Goal: Entertainment & Leisure: Browse casually

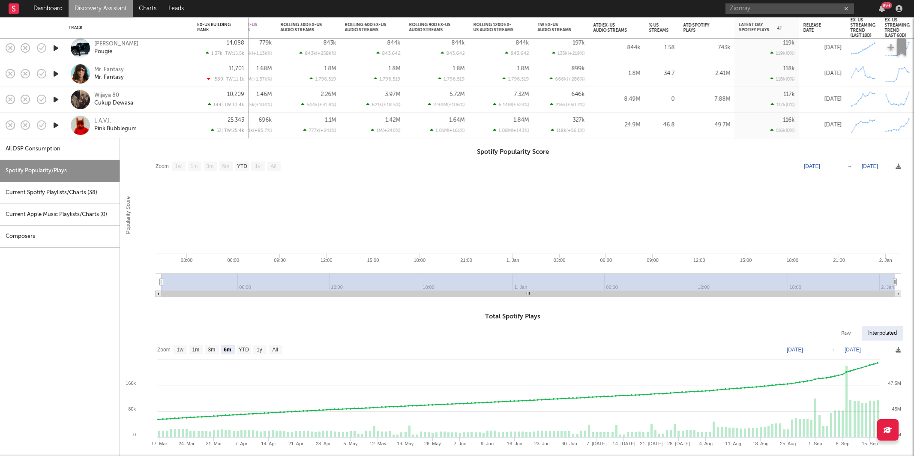
select select "1w"
select select "6m"
click at [186, 126] on div "L.A.V.I. Pink Bubblegum" at bounding box center [140, 124] width 92 height 15
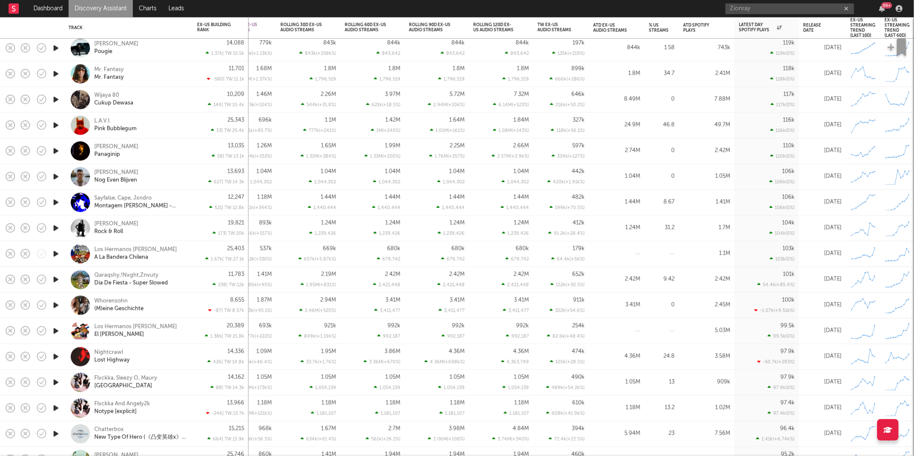
click at [57, 149] on icon "button" at bounding box center [55, 151] width 9 height 11
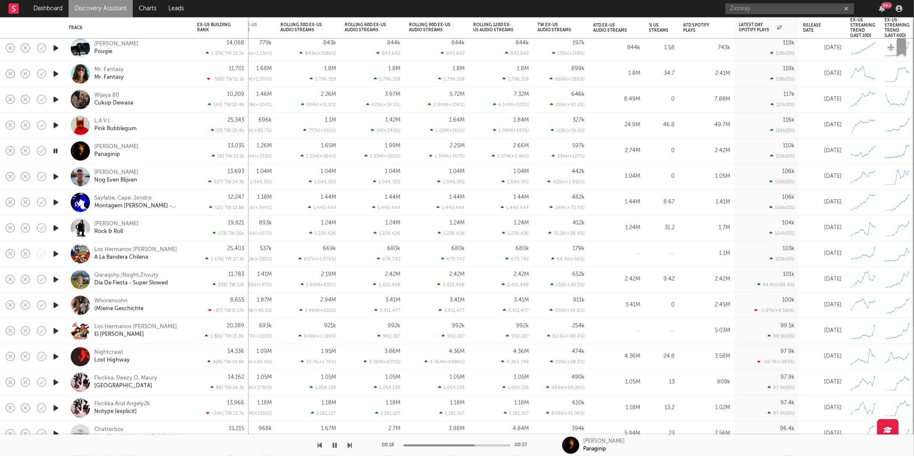
click at [348, 442] on icon "button" at bounding box center [350, 445] width 4 height 7
click at [349, 447] on icon "button" at bounding box center [350, 445] width 4 height 7
click at [347, 447] on div at bounding box center [176, 445] width 352 height 21
click at [356, 441] on div "00:01 00:16 [PERSON_NAME], Cape, Jxndro Montagem [PERSON_NAME] - Slowed" at bounding box center [457, 445] width 914 height 21
click at [351, 445] on icon "button" at bounding box center [350, 445] width 4 height 7
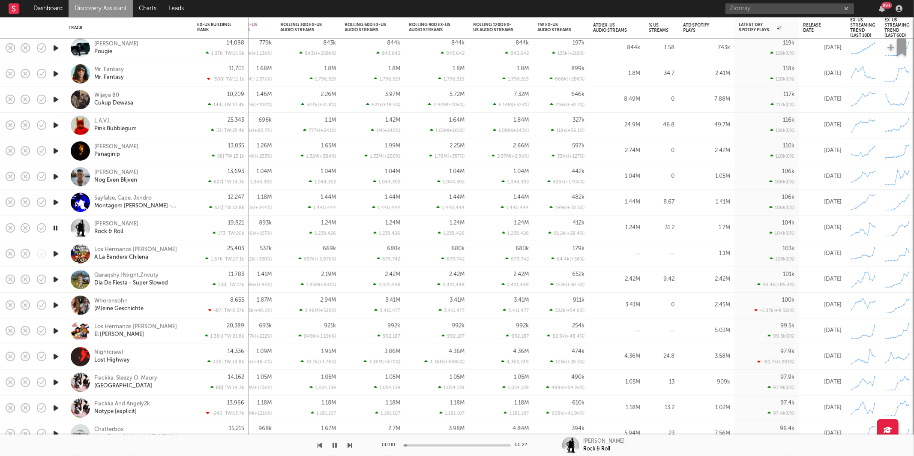
click at [351, 445] on icon "button" at bounding box center [350, 445] width 4 height 7
click at [351, 444] on icon "button" at bounding box center [350, 445] width 4 height 7
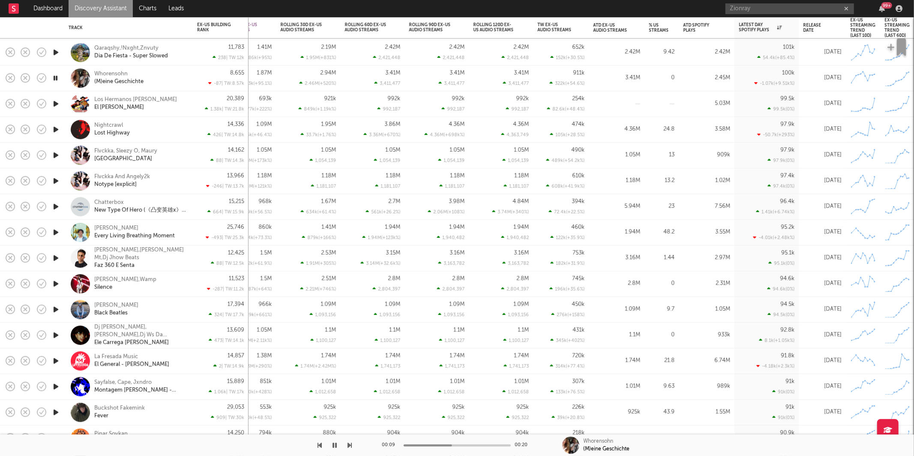
click at [349, 447] on icon "button" at bounding box center [350, 445] width 4 height 7
click at [334, 447] on icon "button" at bounding box center [335, 445] width 4 height 7
click at [337, 438] on button "button" at bounding box center [335, 445] width 9 height 21
click at [343, 441] on div at bounding box center [176, 445] width 352 height 21
click at [334, 445] on icon "button" at bounding box center [335, 445] width 4 height 7
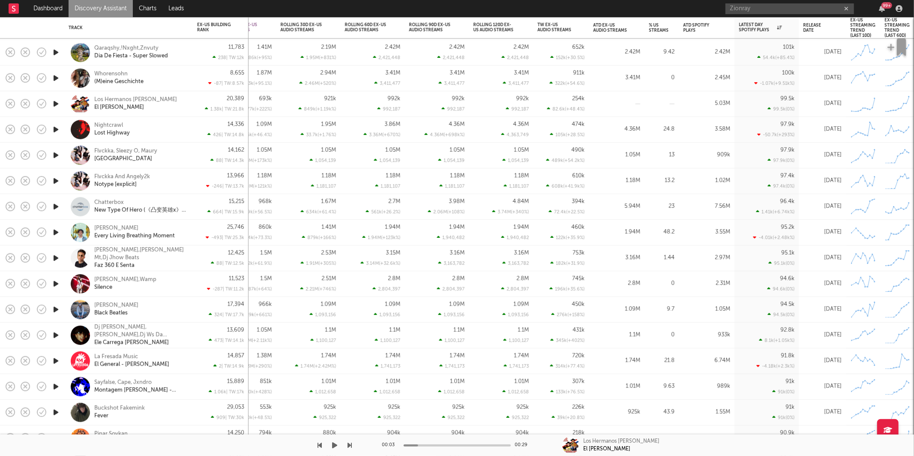
click at [333, 447] on icon "button" at bounding box center [335, 445] width 5 height 7
click at [336, 445] on icon "button" at bounding box center [335, 445] width 4 height 7
click at [336, 450] on button "button" at bounding box center [335, 445] width 9 height 21
click at [350, 444] on icon "button" at bounding box center [350, 445] width 4 height 7
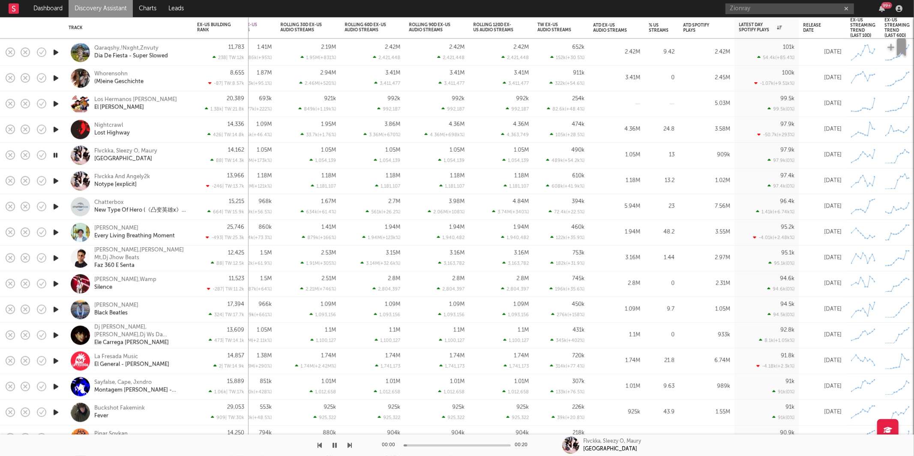
click at [349, 444] on icon "button" at bounding box center [350, 445] width 4 height 7
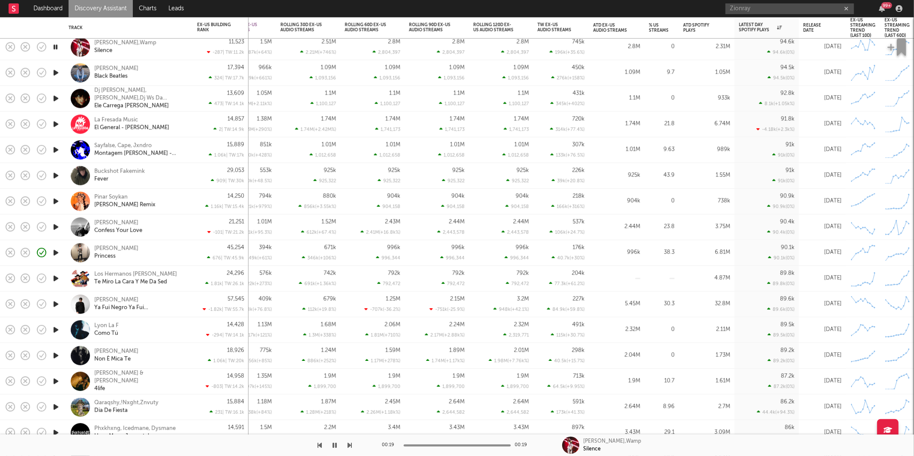
click at [348, 446] on icon "button" at bounding box center [350, 445] width 4 height 7
click at [168, 65] on div "[PERSON_NAME] Beatles" at bounding box center [140, 72] width 92 height 15
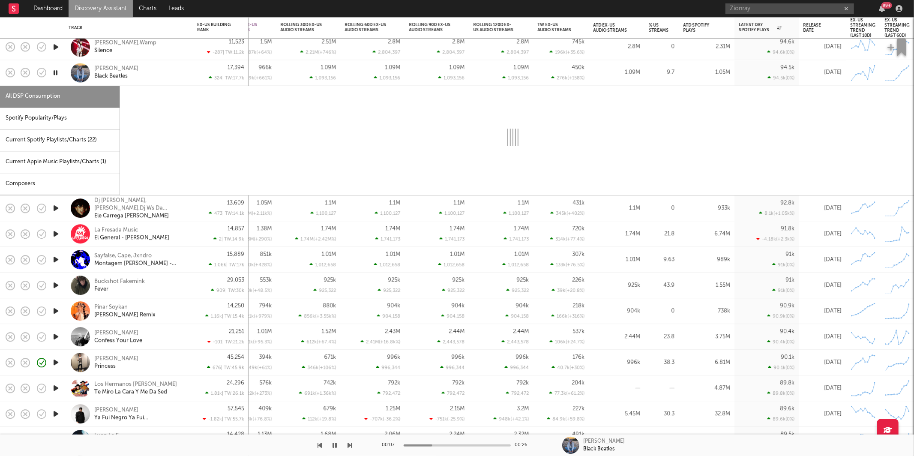
select select "1w"
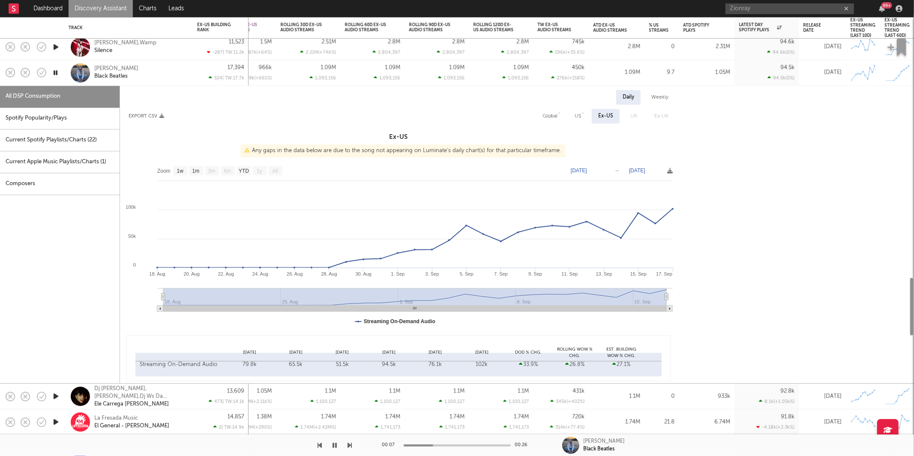
click at [83, 117] on div "Spotify Popularity/Plays" at bounding box center [60, 119] width 120 height 22
select select "1w"
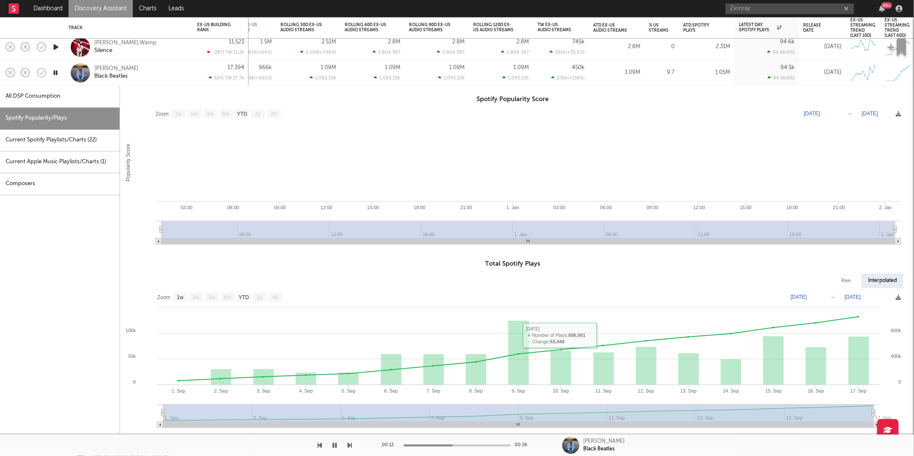
click at [157, 78] on div "[PERSON_NAME] Beatles" at bounding box center [140, 72] width 92 height 15
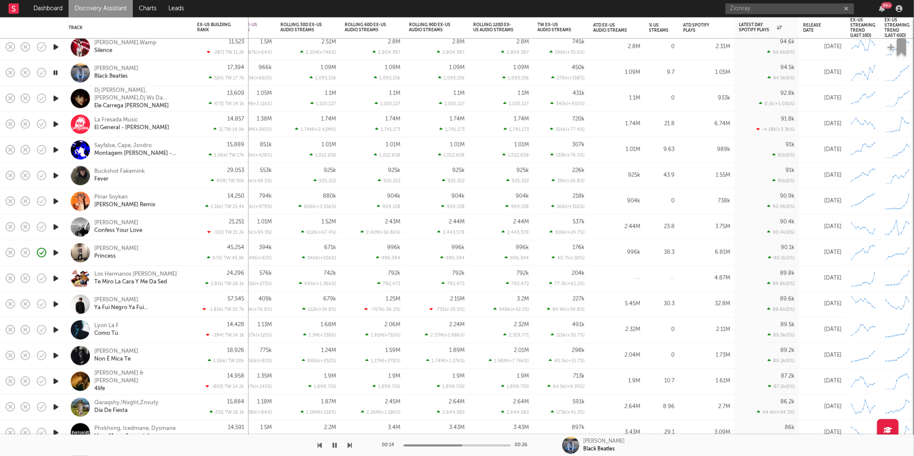
click at [350, 444] on icon "button" at bounding box center [350, 445] width 4 height 7
click at [348, 447] on icon "button" at bounding box center [350, 445] width 4 height 7
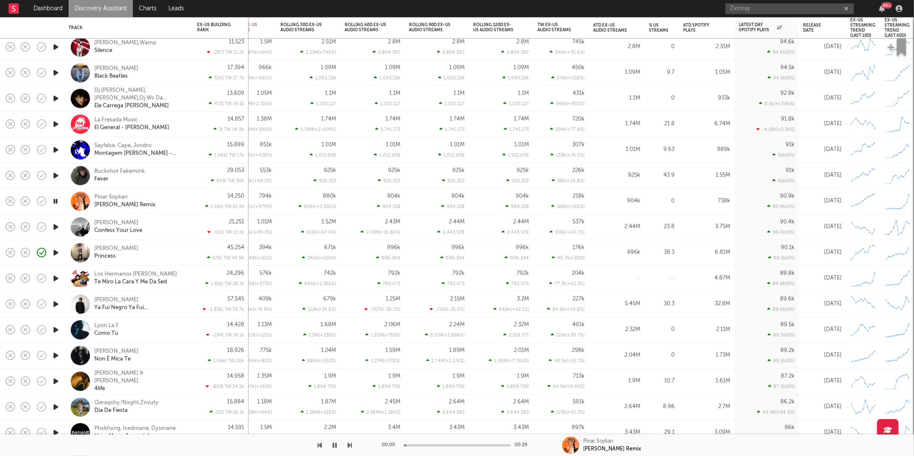
click at [335, 443] on icon "button" at bounding box center [335, 445] width 4 height 7
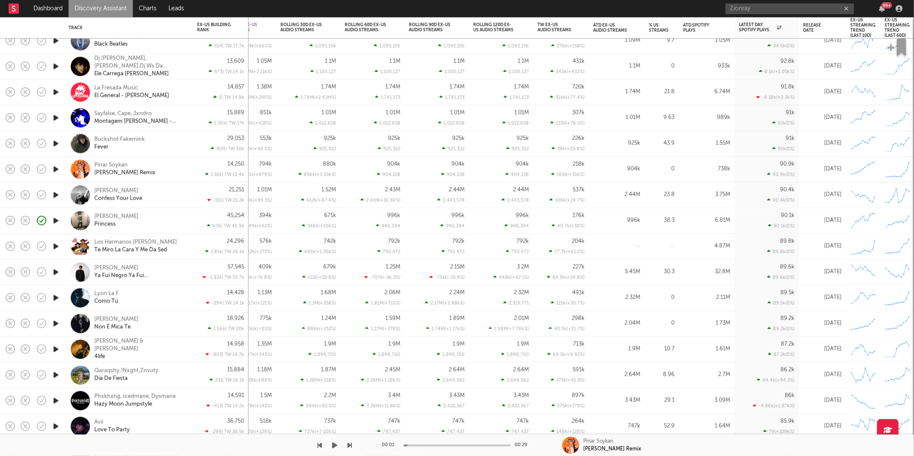
click at [331, 444] on button "button" at bounding box center [335, 445] width 9 height 21
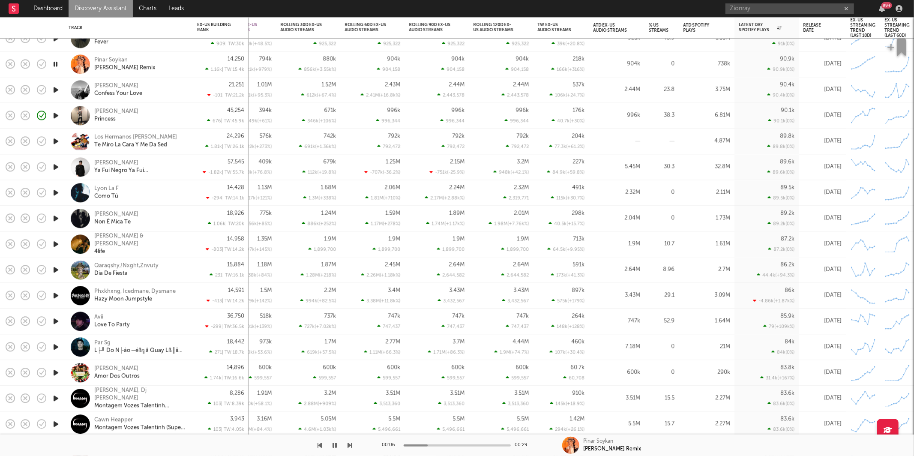
click at [348, 448] on icon "button" at bounding box center [350, 445] width 4 height 7
click at [350, 448] on icon "button" at bounding box center [350, 445] width 4 height 7
click at [350, 447] on icon "button" at bounding box center [350, 445] width 4 height 7
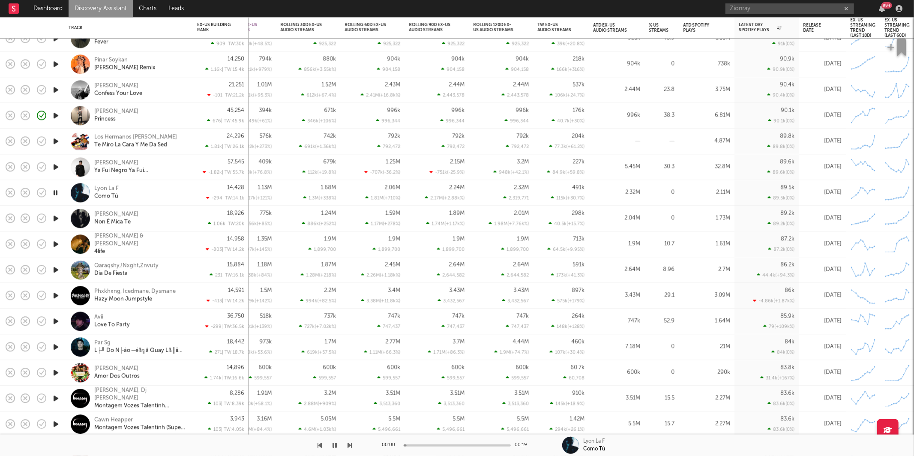
click at [350, 447] on icon "button" at bounding box center [350, 445] width 4 height 7
click at [351, 444] on icon "button" at bounding box center [350, 445] width 4 height 7
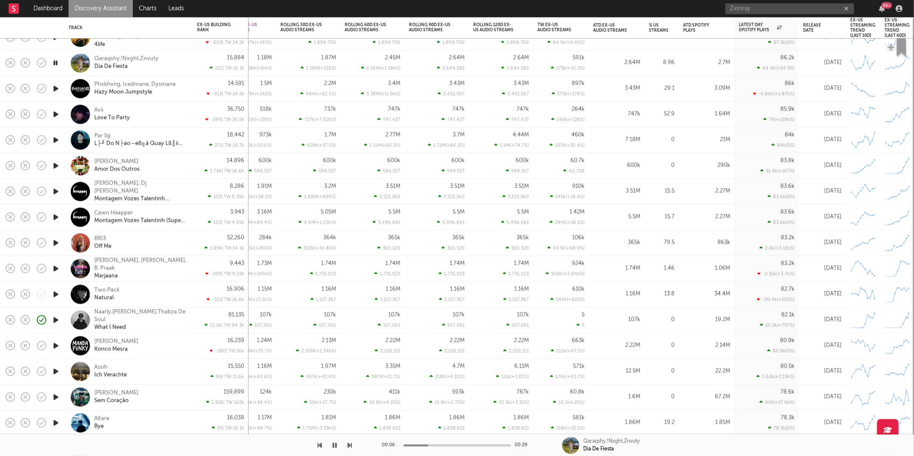
click at [348, 444] on icon "button" at bounding box center [350, 445] width 4 height 7
click at [333, 444] on icon "button" at bounding box center [335, 445] width 4 height 7
click at [333, 447] on icon "button" at bounding box center [335, 445] width 5 height 7
click at [333, 447] on icon "button" at bounding box center [335, 445] width 4 height 7
click at [337, 446] on icon "button" at bounding box center [335, 445] width 5 height 7
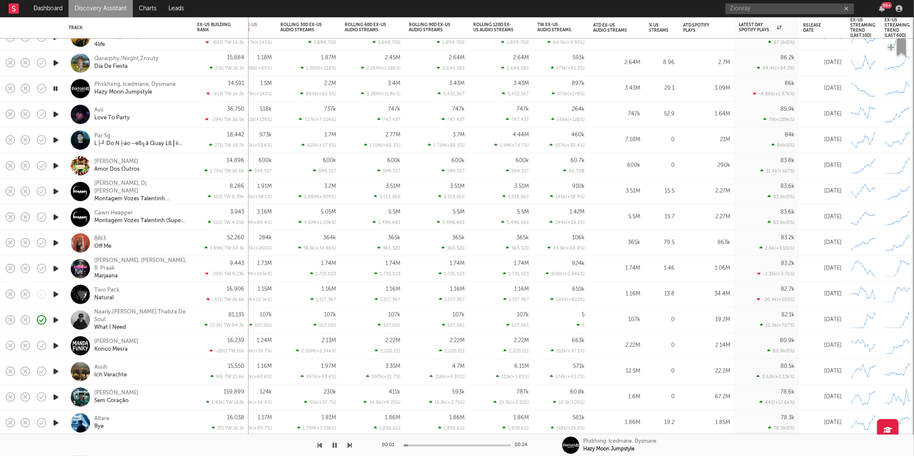
click at [350, 445] on icon "button" at bounding box center [350, 445] width 4 height 7
click at [351, 445] on icon "button" at bounding box center [350, 445] width 4 height 7
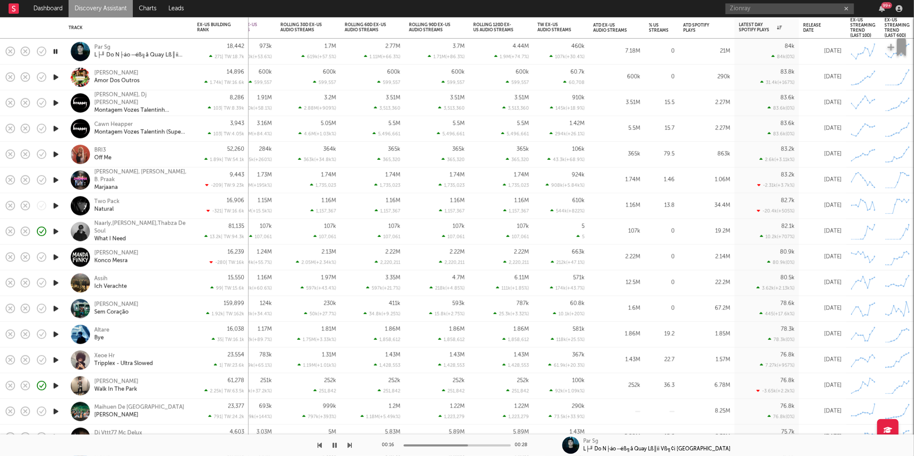
click at [349, 443] on icon "button" at bounding box center [350, 445] width 4 height 7
click at [349, 444] on icon "button" at bounding box center [350, 445] width 4 height 7
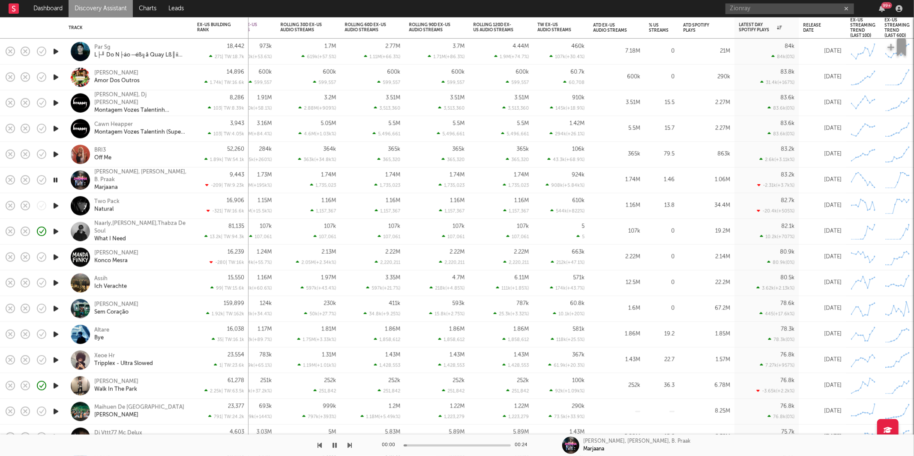
click at [349, 444] on icon "button" at bounding box center [350, 445] width 4 height 7
click at [56, 205] on icon "button" at bounding box center [55, 206] width 8 height 11
drag, startPoint x: 332, startPoint y: 443, endPoint x: 340, endPoint y: 444, distance: 8.2
click at [332, 444] on button "button" at bounding box center [335, 445] width 9 height 21
click at [348, 445] on icon "button" at bounding box center [350, 445] width 4 height 7
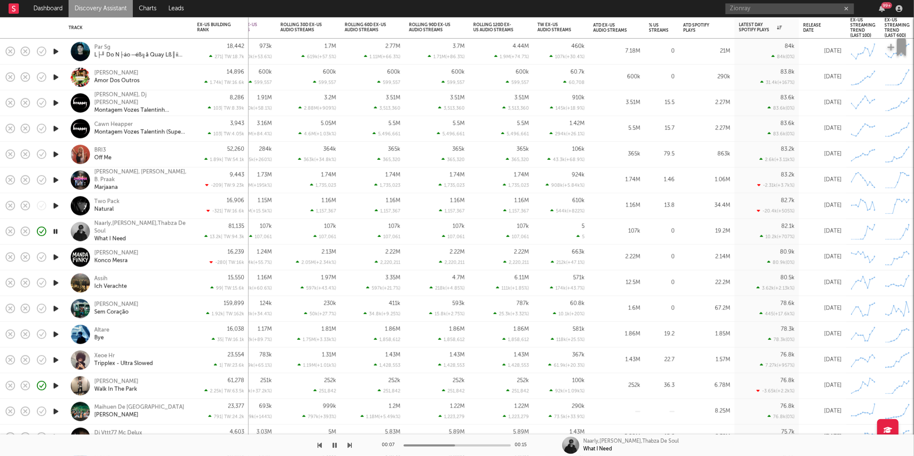
click at [350, 444] on icon "button" at bounding box center [350, 445] width 4 height 7
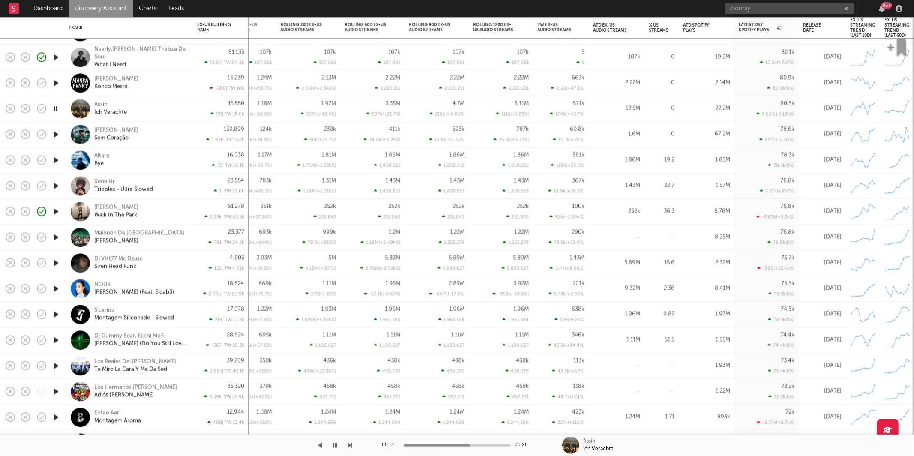
click at [348, 444] on icon "button" at bounding box center [350, 445] width 4 height 7
click at [354, 444] on div "00:17 00:17 Mc Kako Sem Coração" at bounding box center [457, 445] width 914 height 21
click at [369, 411] on div "1.24M 1,244,599" at bounding box center [373, 417] width 56 height 25
select select "1w"
click at [344, 442] on div at bounding box center [176, 445] width 352 height 21
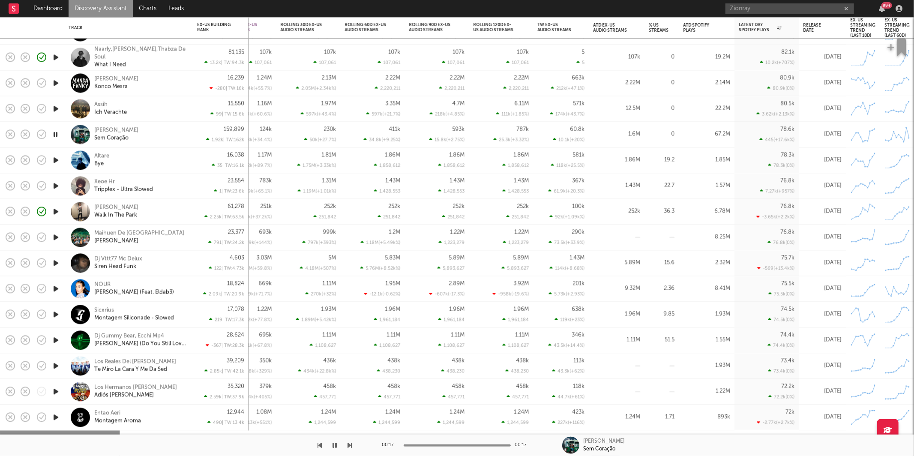
click at [347, 445] on div at bounding box center [176, 445] width 352 height 21
click at [349, 445] on icon "button" at bounding box center [350, 445] width 4 height 7
click at [350, 444] on icon "button" at bounding box center [350, 445] width 4 height 7
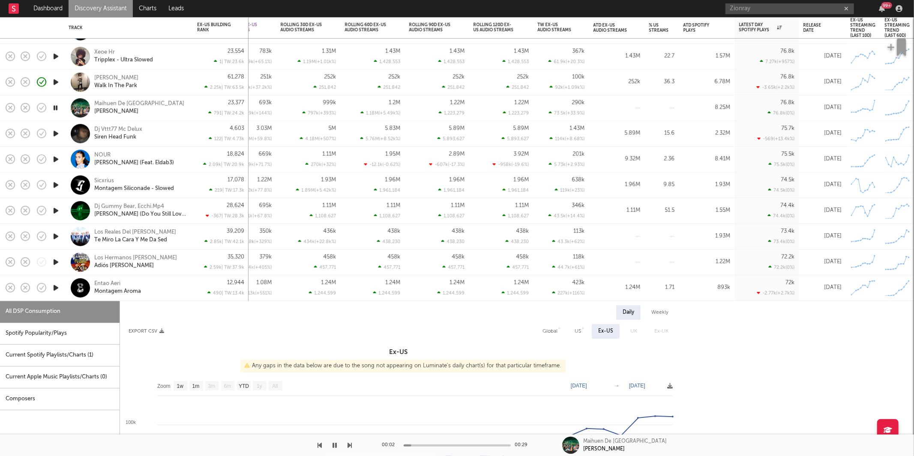
click at [179, 290] on div "Entao Aeri Montagem Aroma" at bounding box center [140, 287] width 92 height 15
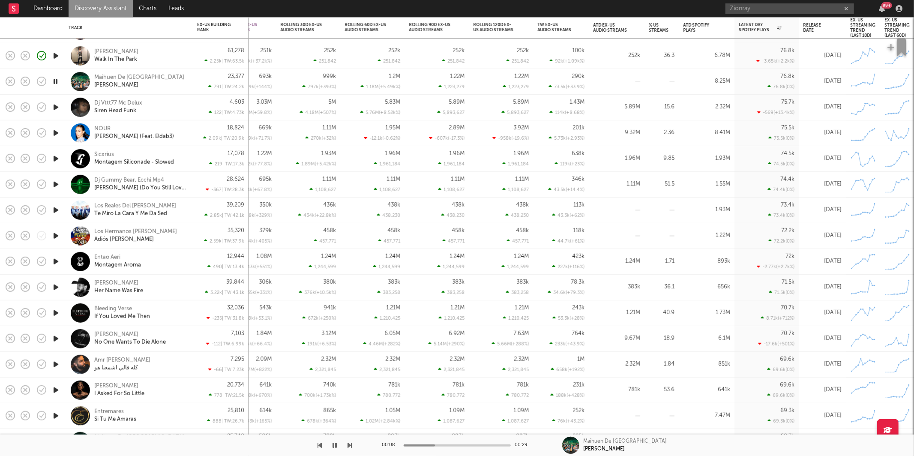
click at [349, 445] on icon "button" at bounding box center [350, 445] width 4 height 7
click at [348, 445] on icon "button" at bounding box center [350, 445] width 4 height 7
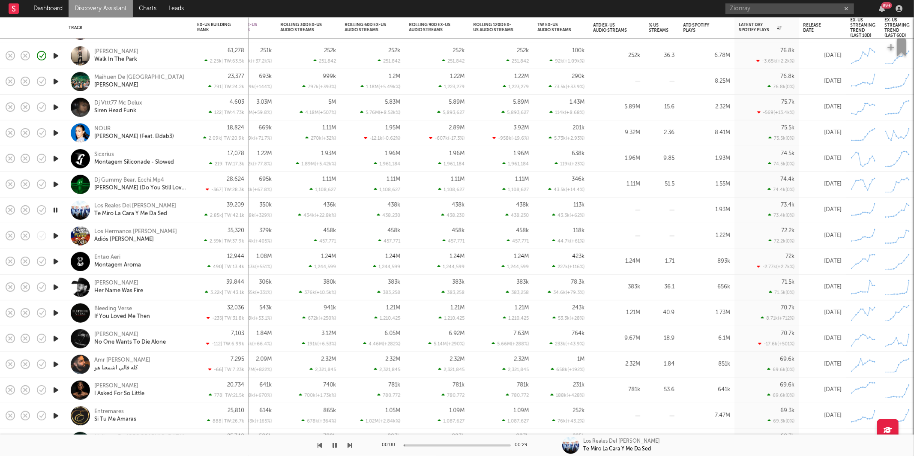
click at [348, 445] on icon "button" at bounding box center [350, 445] width 4 height 7
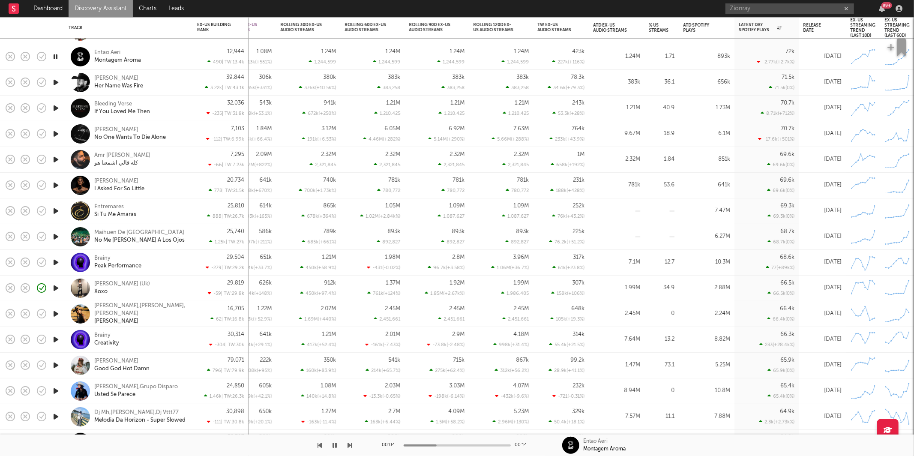
click at [350, 445] on icon "button" at bounding box center [350, 445] width 4 height 7
click at [348, 445] on icon "button" at bounding box center [350, 445] width 4 height 7
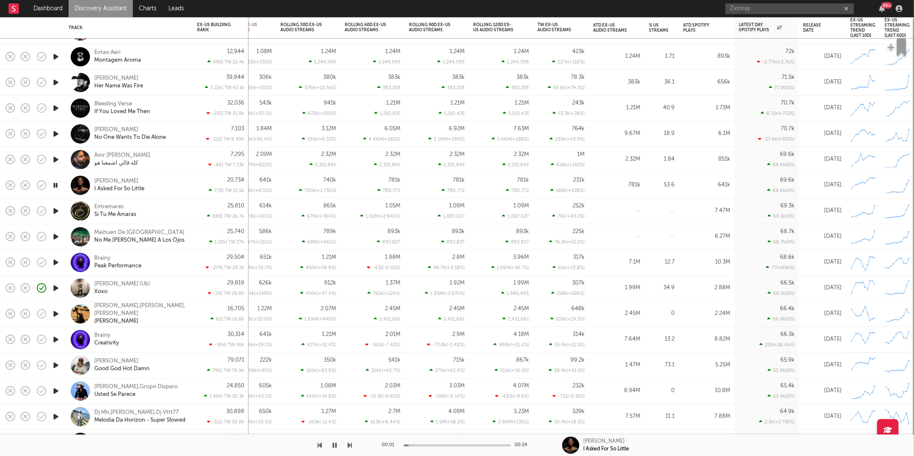
click at [348, 445] on icon "button" at bounding box center [350, 445] width 4 height 7
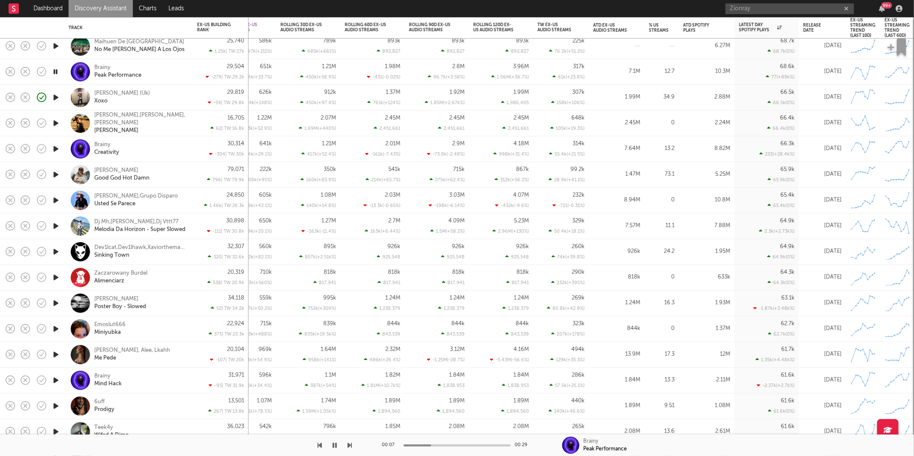
click at [348, 446] on icon "button" at bounding box center [350, 445] width 4 height 7
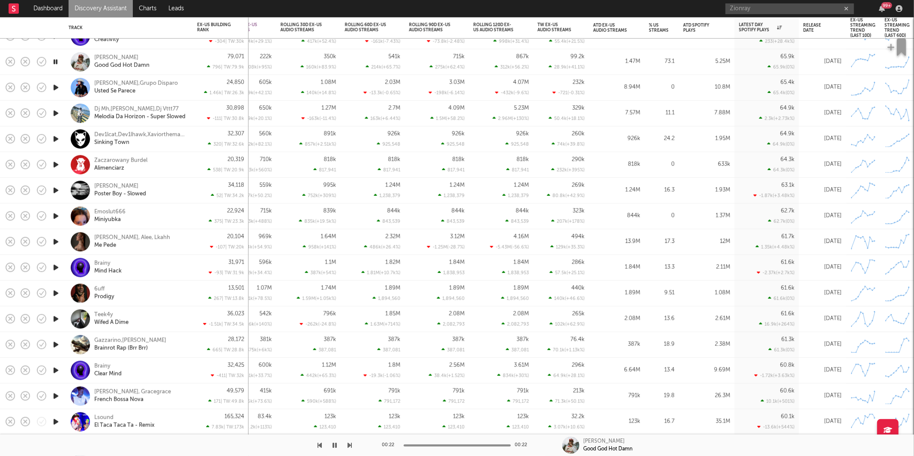
click at [351, 447] on icon "button" at bounding box center [350, 445] width 4 height 7
click at [350, 445] on icon "button" at bounding box center [350, 445] width 4 height 7
click at [354, 446] on div "00:00 00:22 Dj Mh,Dj [PERSON_NAME],Dj Vttt77 Melodia Da Horizon - Super Slowed" at bounding box center [457, 445] width 914 height 21
click at [351, 444] on icon "button" at bounding box center [350, 445] width 4 height 7
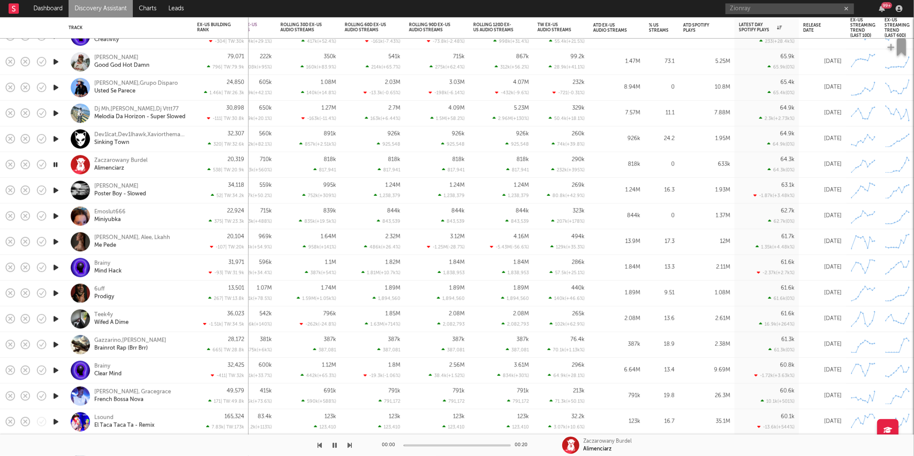
click at [351, 444] on icon "button" at bounding box center [350, 445] width 4 height 7
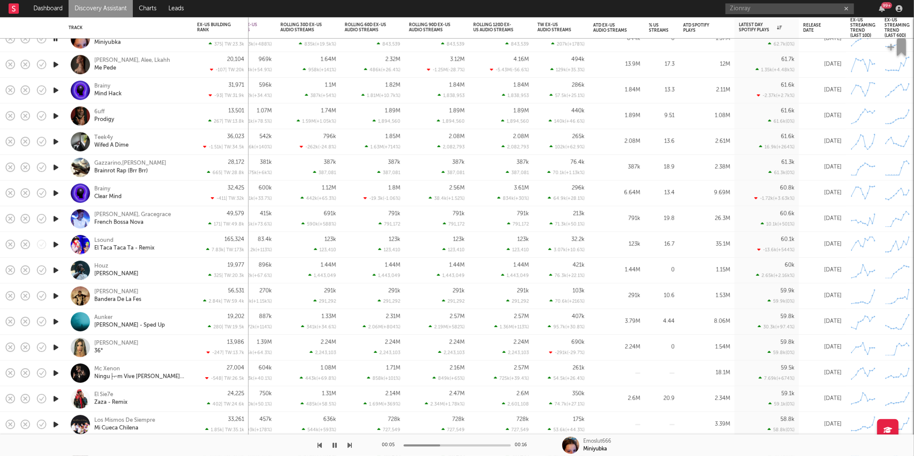
click at [348, 444] on icon "button" at bounding box center [350, 445] width 4 height 7
click at [350, 448] on icon "button" at bounding box center [350, 445] width 4 height 7
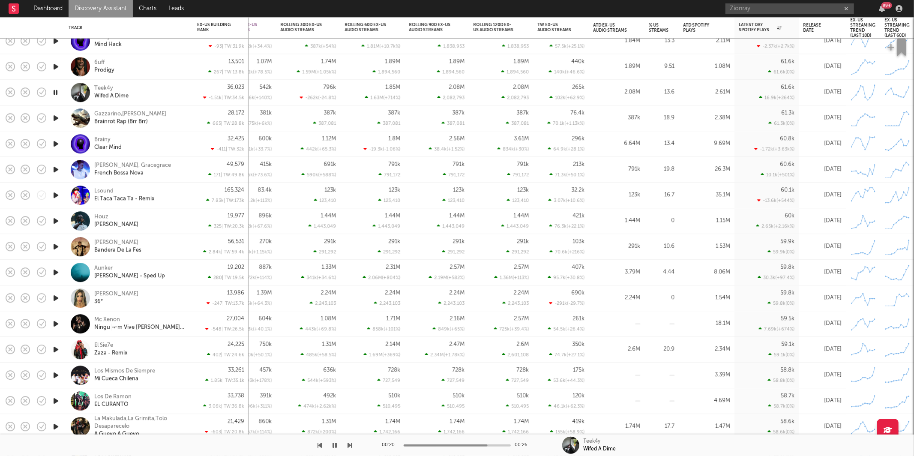
click at [176, 87] on div "Teek4y Wifed A Dime" at bounding box center [140, 92] width 92 height 15
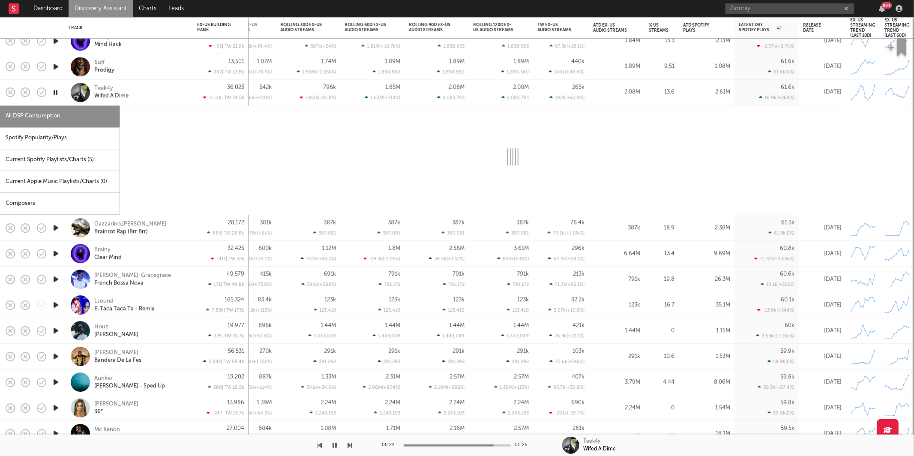
select select "1w"
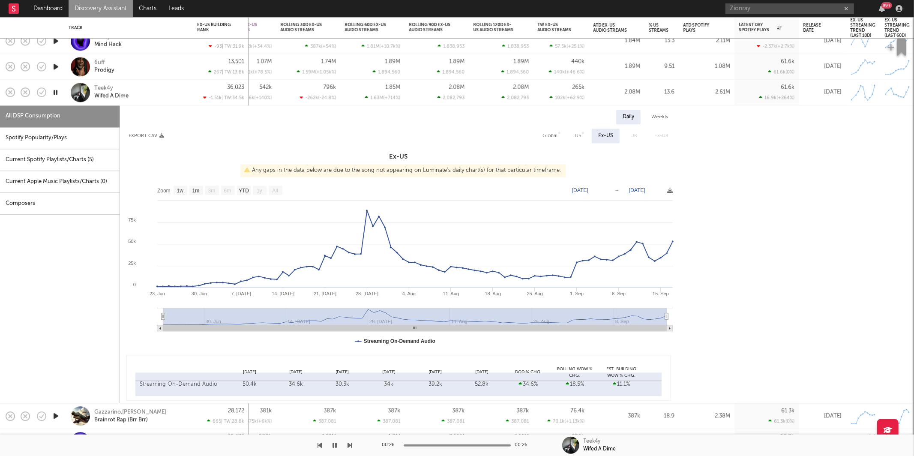
click at [159, 92] on div "Teek4y Wifed A Dime" at bounding box center [140, 92] width 92 height 15
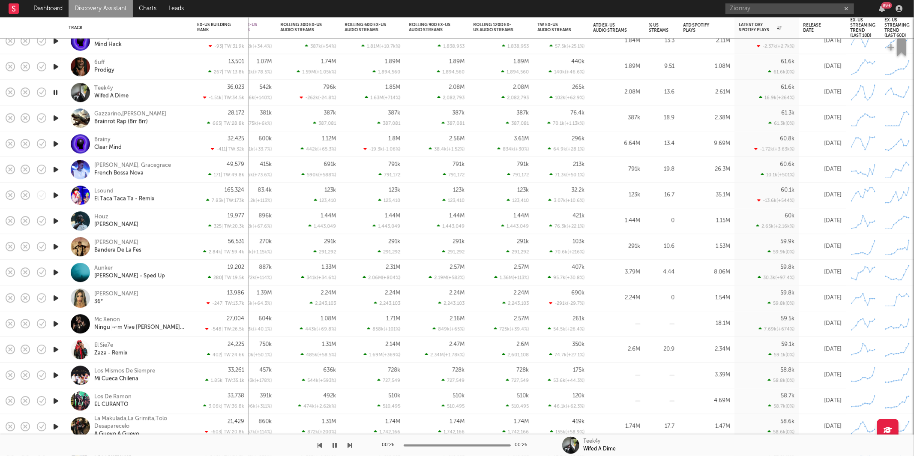
click at [52, 170] on icon "button" at bounding box center [55, 169] width 9 height 11
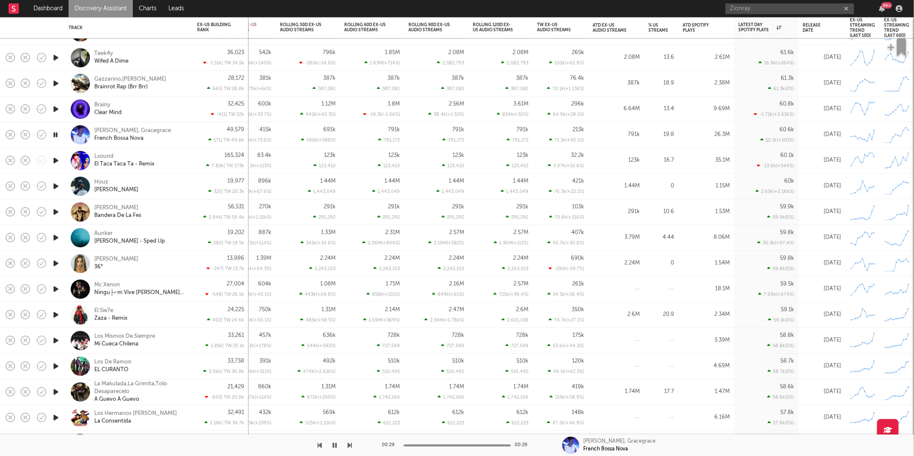
click at [351, 444] on icon "button" at bounding box center [350, 445] width 4 height 7
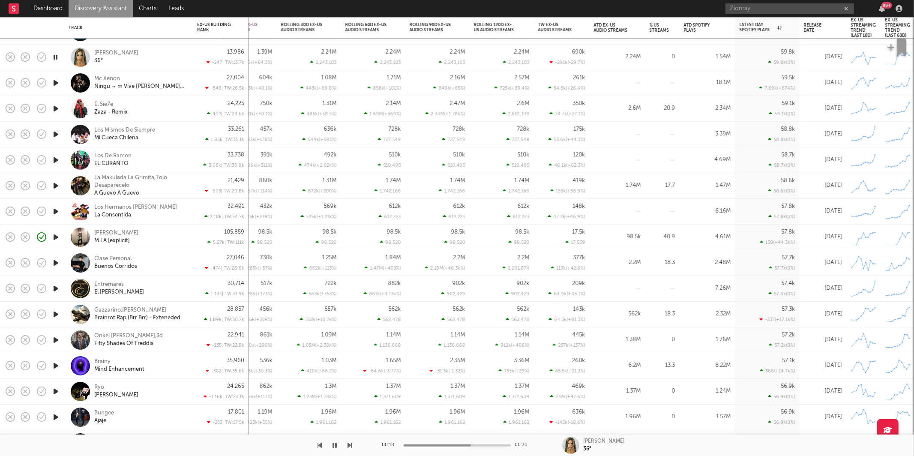
click at [349, 446] on icon "button" at bounding box center [350, 445] width 4 height 7
click at [348, 446] on icon "button" at bounding box center [350, 445] width 4 height 7
click at [348, 445] on icon "button" at bounding box center [350, 445] width 4 height 7
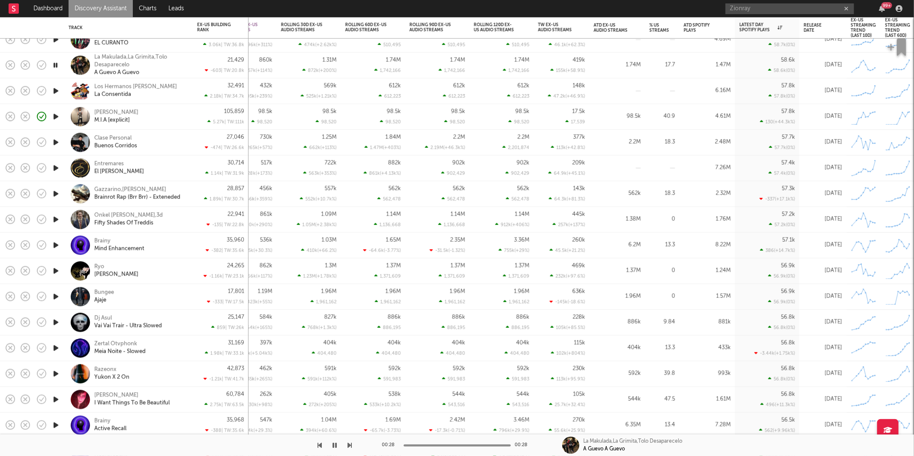
click at [350, 444] on icon "button" at bounding box center [350, 445] width 4 height 7
click at [348, 448] on icon "button" at bounding box center [350, 445] width 4 height 7
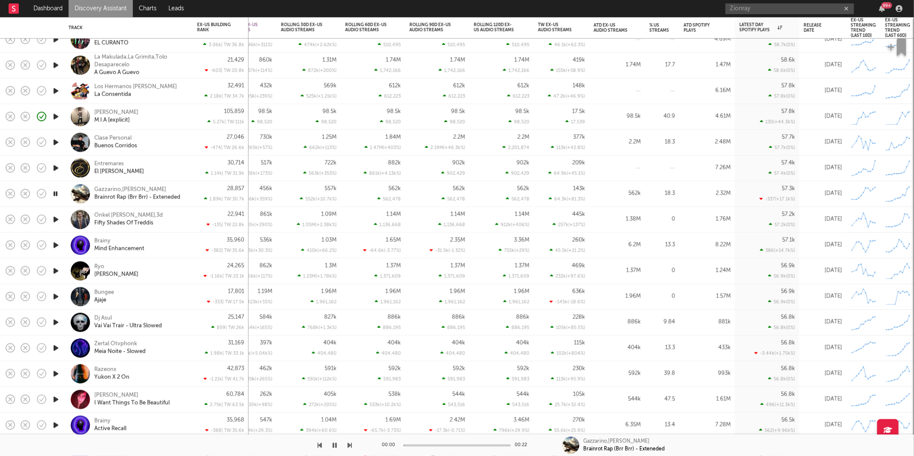
click at [348, 448] on icon "button" at bounding box center [350, 445] width 4 height 7
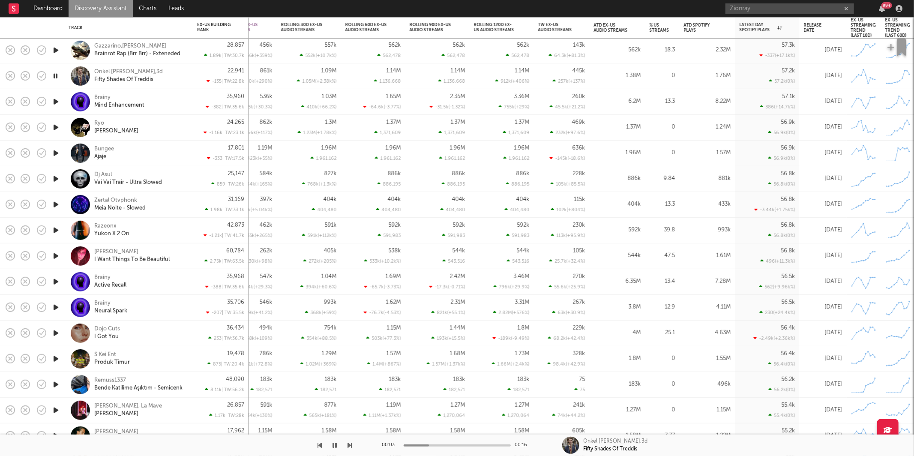
click at [350, 443] on icon "button" at bounding box center [350, 445] width 4 height 7
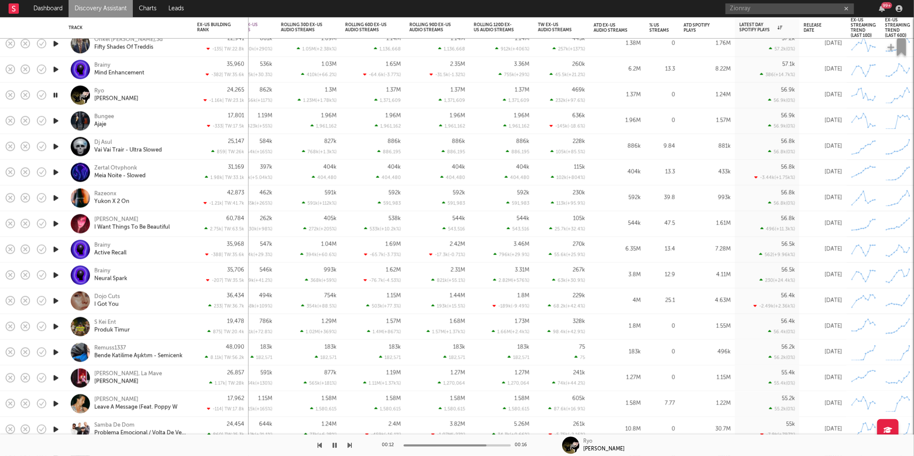
drag, startPoint x: 334, startPoint y: 447, endPoint x: 497, endPoint y: 395, distance: 170.8
click at [336, 446] on icon "button" at bounding box center [335, 445] width 4 height 7
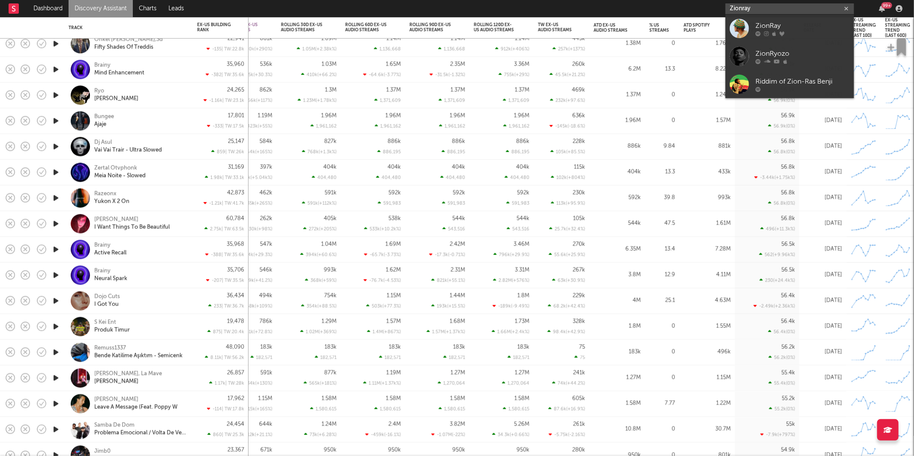
click at [746, 3] on input "Zionray" at bounding box center [789, 8] width 129 height 11
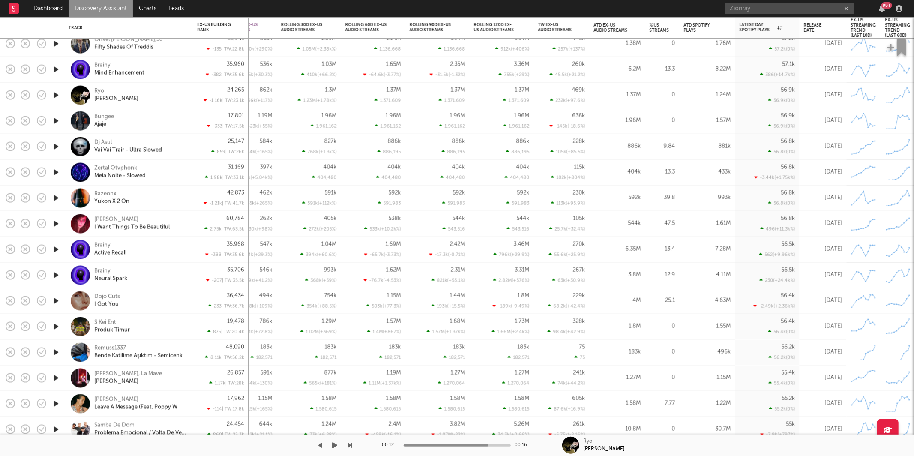
drag, startPoint x: 332, startPoint y: 447, endPoint x: 345, endPoint y: 444, distance: 12.7
click at [333, 446] on icon "button" at bounding box center [335, 445] width 5 height 7
click at [349, 446] on icon "button" at bounding box center [350, 445] width 4 height 7
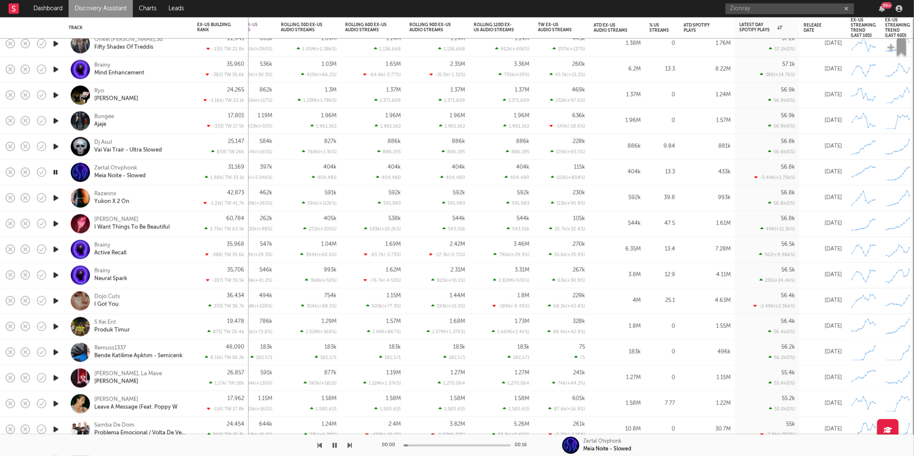
click at [349, 446] on icon "button" at bounding box center [350, 445] width 4 height 7
click at [333, 448] on icon "button" at bounding box center [335, 445] width 4 height 7
drag, startPoint x: 336, startPoint y: 446, endPoint x: 358, endPoint y: 442, distance: 22.2
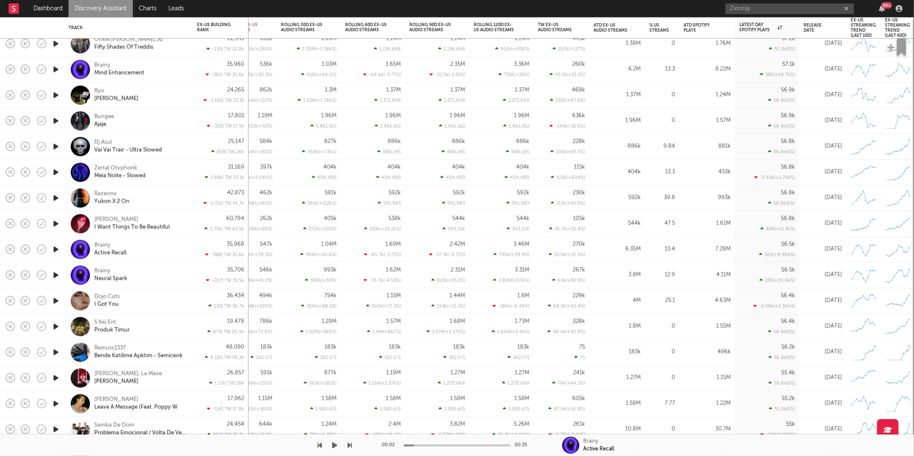
click at [336, 446] on icon "button" at bounding box center [335, 445] width 5 height 7
click at [350, 444] on icon "button" at bounding box center [350, 445] width 4 height 7
click at [336, 445] on icon "button" at bounding box center [335, 445] width 4 height 7
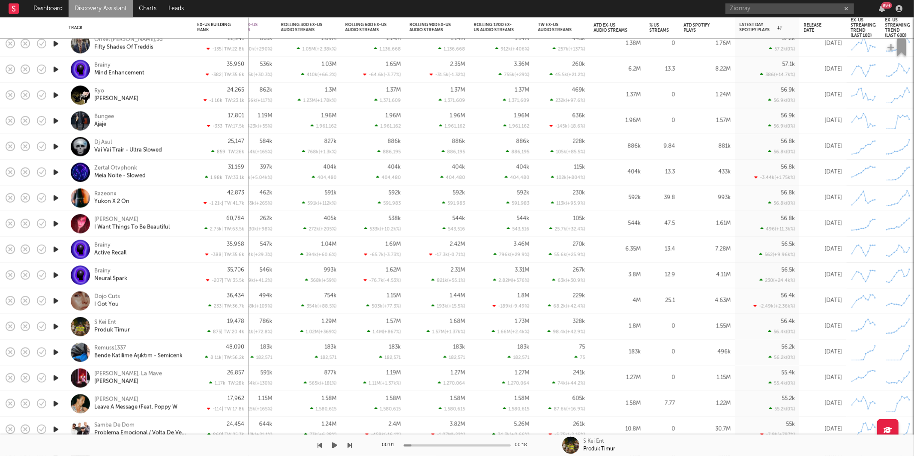
click at [331, 446] on button "button" at bounding box center [335, 445] width 9 height 21
click at [348, 446] on icon "button" at bounding box center [350, 445] width 4 height 7
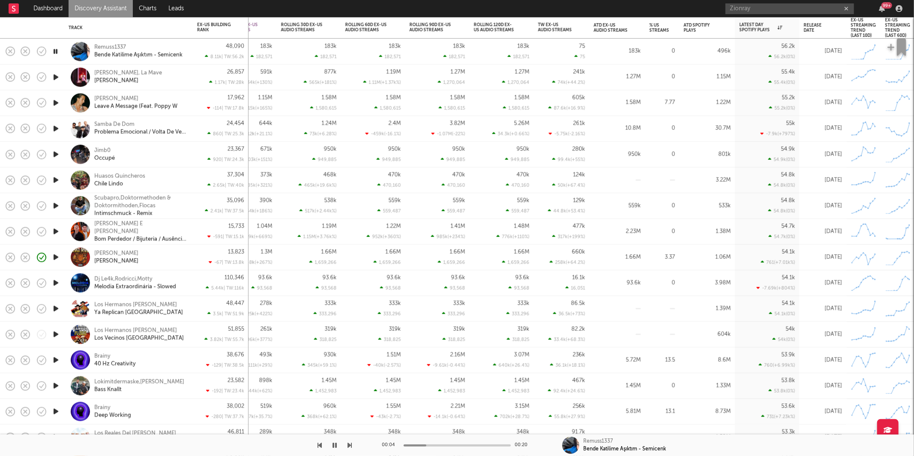
click at [350, 445] on icon "button" at bounding box center [350, 445] width 4 height 7
click at [330, 447] on div at bounding box center [176, 445] width 352 height 21
click at [333, 447] on icon "button" at bounding box center [335, 445] width 4 height 7
click at [338, 449] on button "button" at bounding box center [335, 445] width 9 height 21
click at [350, 444] on icon "button" at bounding box center [350, 445] width 4 height 7
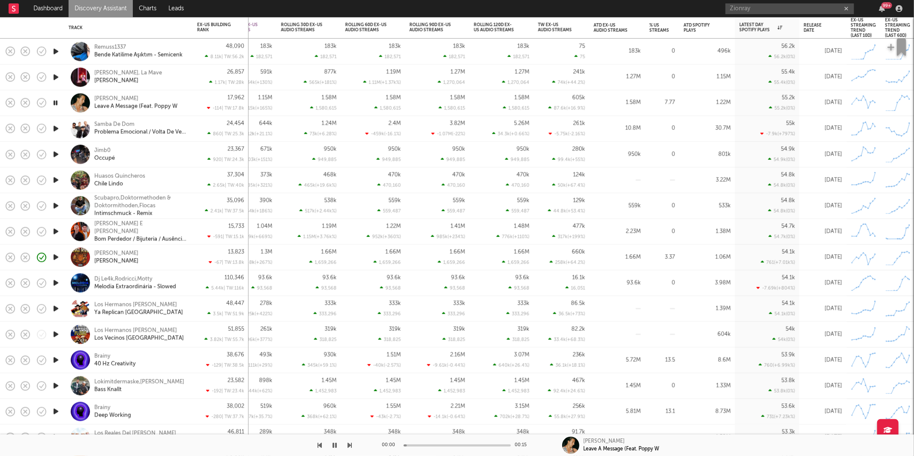
click at [349, 444] on icon "button" at bounding box center [350, 445] width 4 height 7
click at [321, 445] on icon "button" at bounding box center [320, 445] width 4 height 7
click at [177, 159] on div "Jimb0 Occupé" at bounding box center [140, 154] width 92 height 15
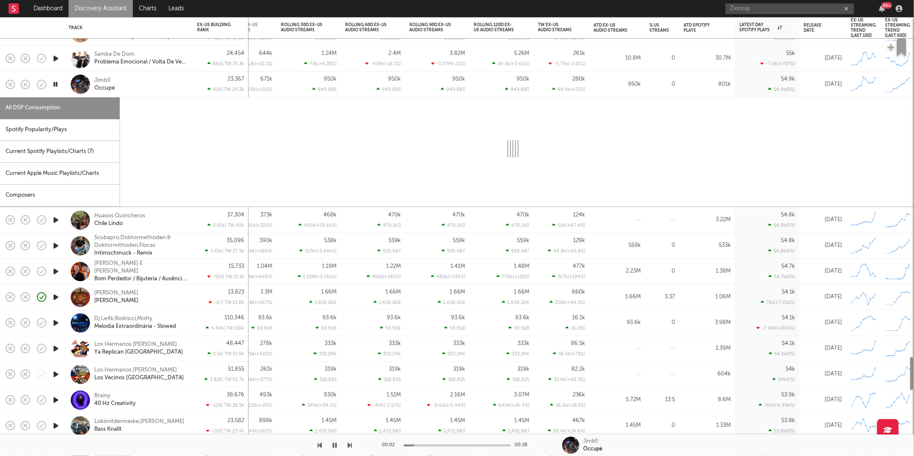
select select "1w"
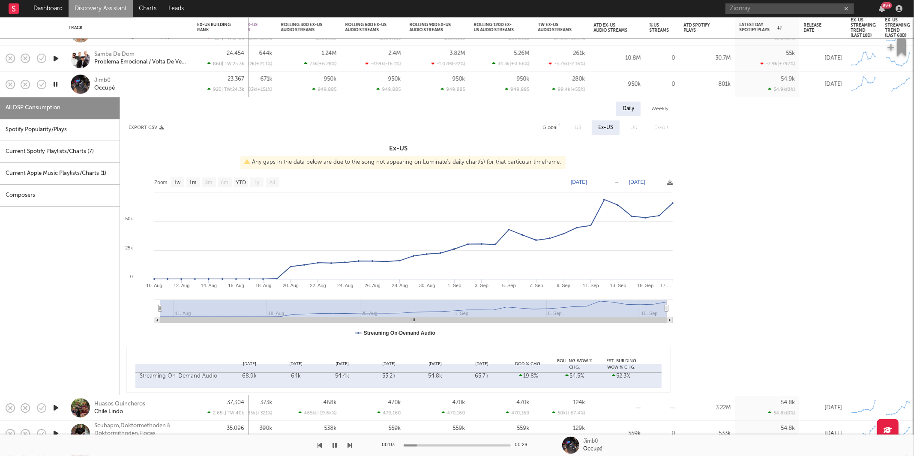
click at [75, 135] on div "Spotify Popularity/Plays" at bounding box center [60, 130] width 120 height 22
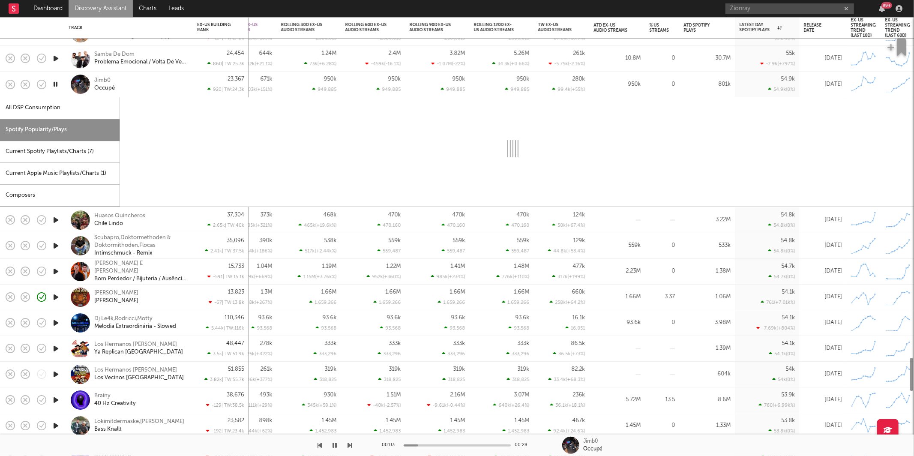
select select "1w"
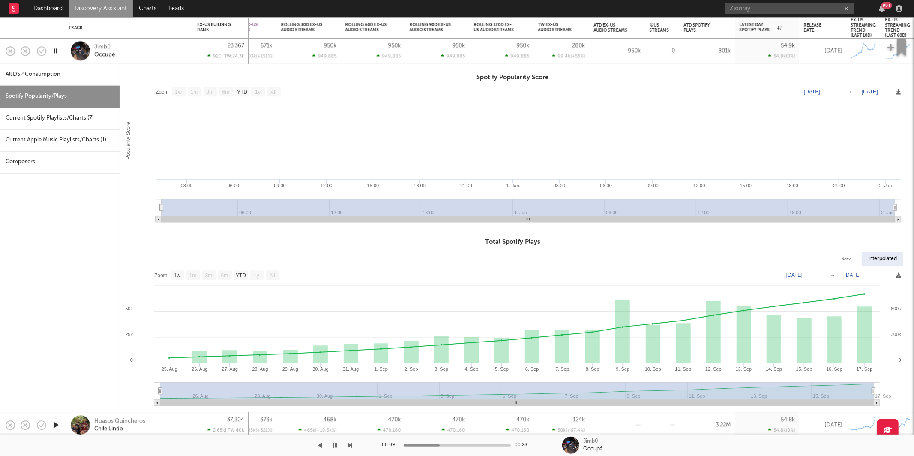
click at [153, 61] on div "Jimb0 Occupé" at bounding box center [129, 50] width 120 height 25
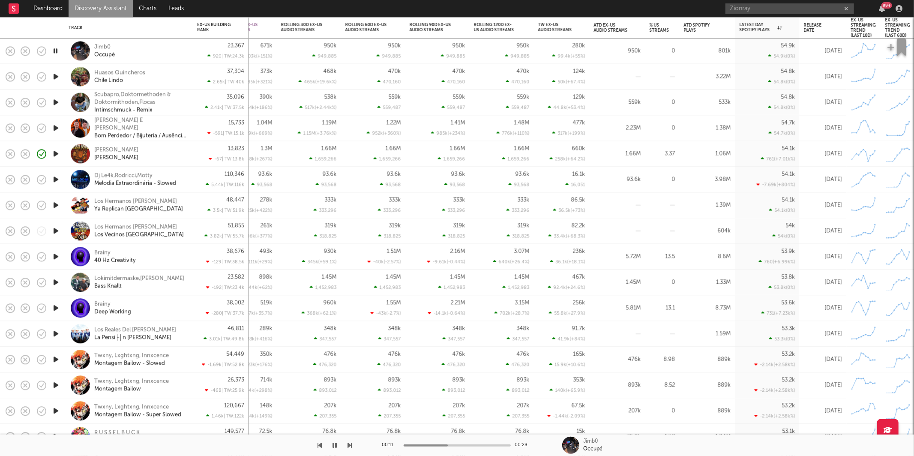
click at [350, 443] on icon "button" at bounding box center [350, 445] width 4 height 7
click at [350, 444] on icon "button" at bounding box center [350, 445] width 4 height 7
click at [335, 449] on button "button" at bounding box center [335, 445] width 9 height 21
click at [337, 446] on icon "button" at bounding box center [335, 445] width 5 height 7
click at [351, 446] on icon "button" at bounding box center [350, 445] width 4 height 7
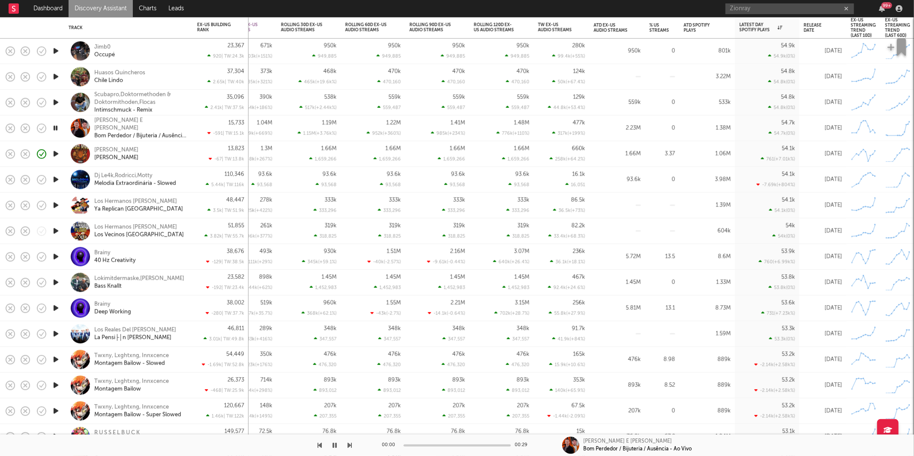
click at [350, 445] on icon "button" at bounding box center [350, 445] width 4 height 7
click at [350, 446] on icon "button" at bounding box center [350, 445] width 4 height 7
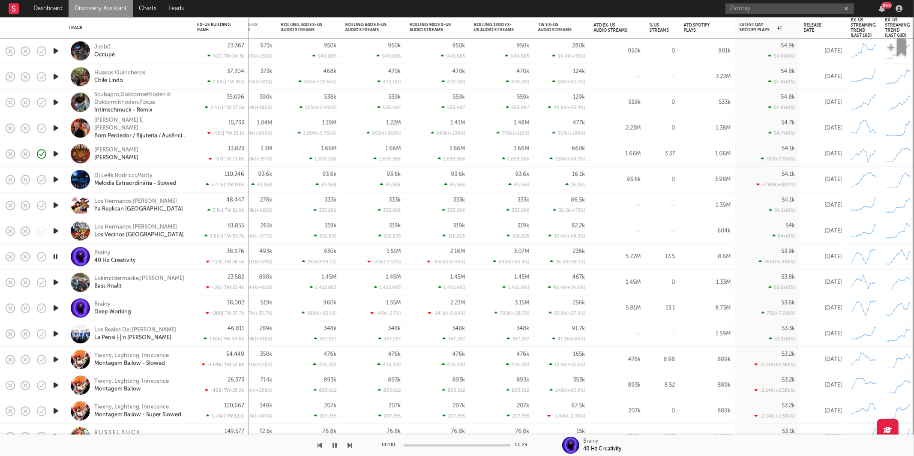
click at [350, 446] on icon "button" at bounding box center [350, 445] width 4 height 7
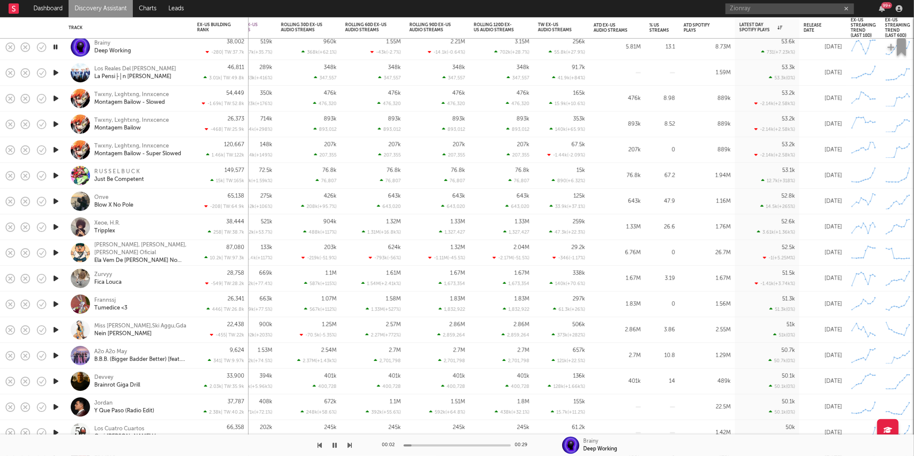
click at [351, 447] on icon "button" at bounding box center [350, 445] width 4 height 7
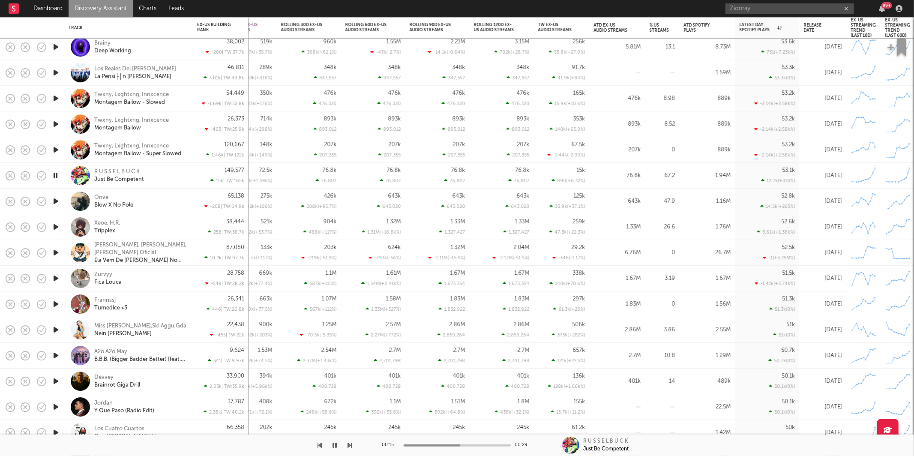
click at [333, 447] on icon "button" at bounding box center [335, 445] width 4 height 7
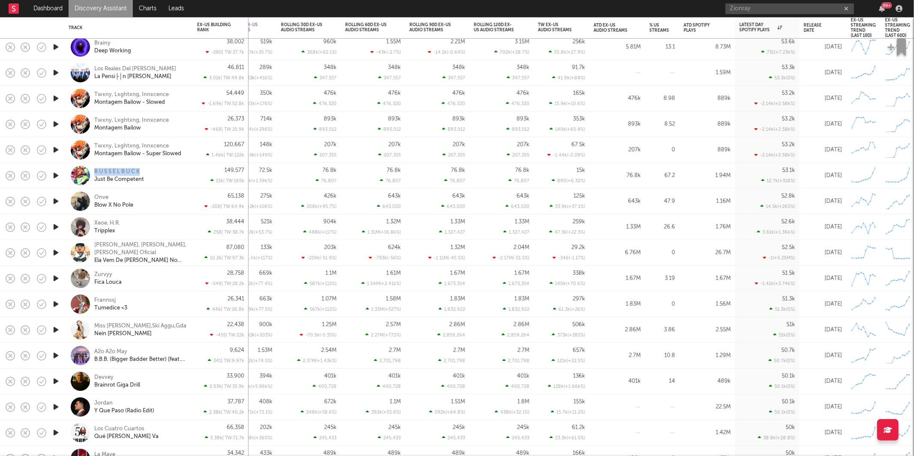
click at [54, 201] on icon "button" at bounding box center [55, 201] width 9 height 11
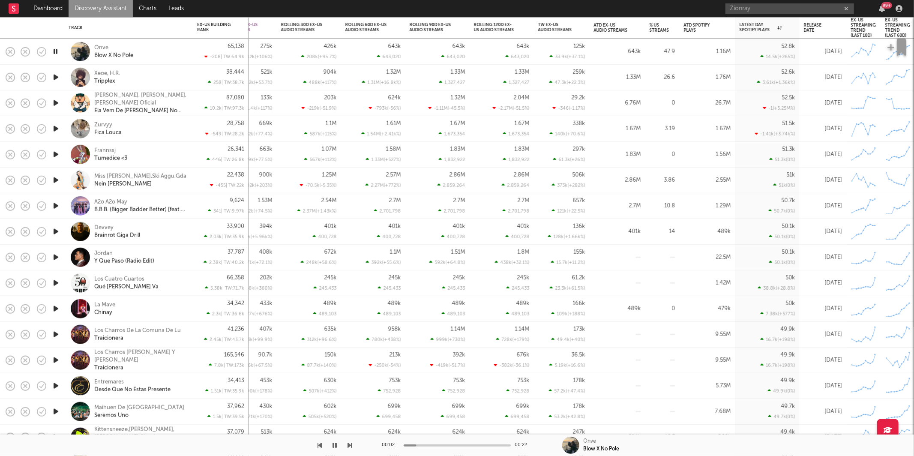
click at [350, 445] on icon "button" at bounding box center [350, 445] width 4 height 7
click at [320, 447] on icon "button" at bounding box center [320, 445] width 4 height 7
click at [442, 441] on div "00:01 00:29" at bounding box center [457, 445] width 150 height 21
click at [445, 443] on div "00:01 00:29" at bounding box center [457, 445] width 150 height 21
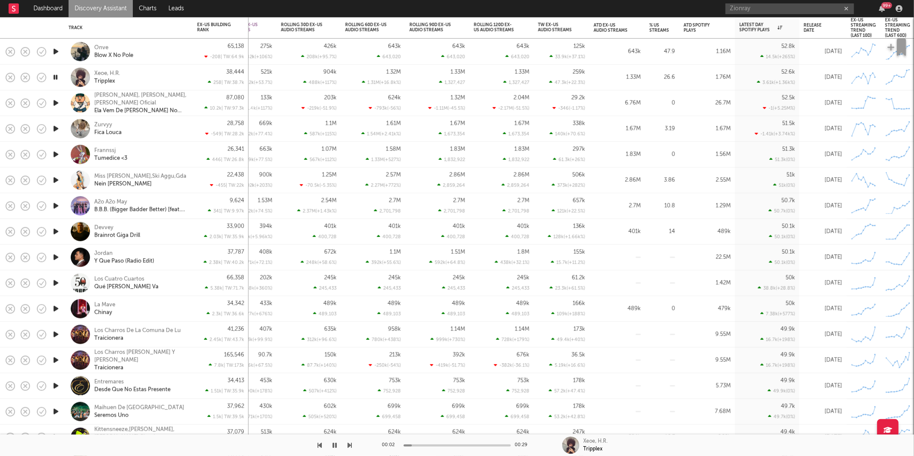
click at [447, 446] on div at bounding box center [457, 445] width 107 height 2
click at [335, 445] on icon "button" at bounding box center [335, 445] width 4 height 7
click at [333, 445] on icon "button" at bounding box center [335, 445] width 5 height 7
click at [348, 445] on icon "button" at bounding box center [350, 445] width 4 height 7
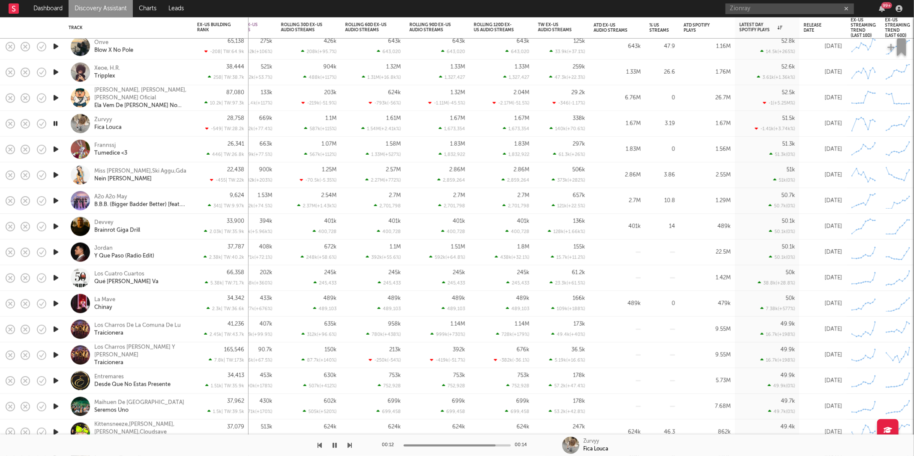
click at [351, 447] on icon "button" at bounding box center [350, 445] width 4 height 7
click at [351, 445] on icon "button" at bounding box center [350, 445] width 4 height 7
click at [350, 444] on icon "button" at bounding box center [350, 445] width 4 height 7
click at [318, 446] on icon "button" at bounding box center [320, 445] width 4 height 7
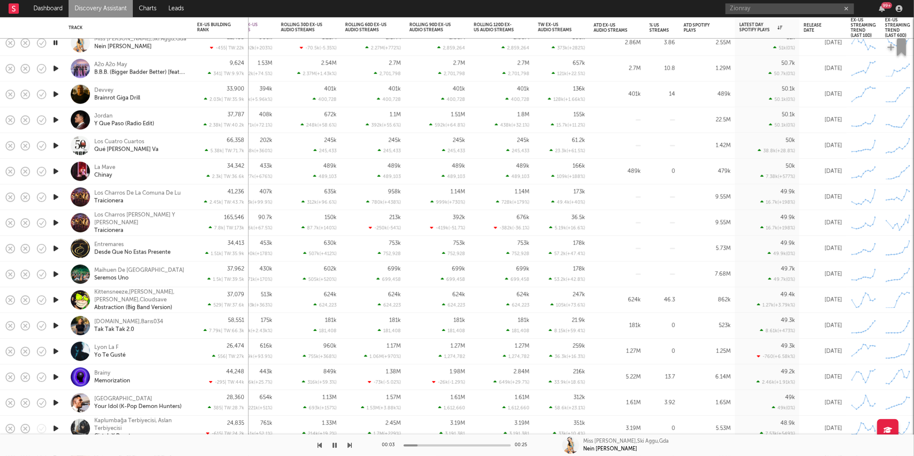
click at [350, 445] on icon "button" at bounding box center [350, 445] width 4 height 7
click at [349, 443] on icon "button" at bounding box center [350, 445] width 4 height 7
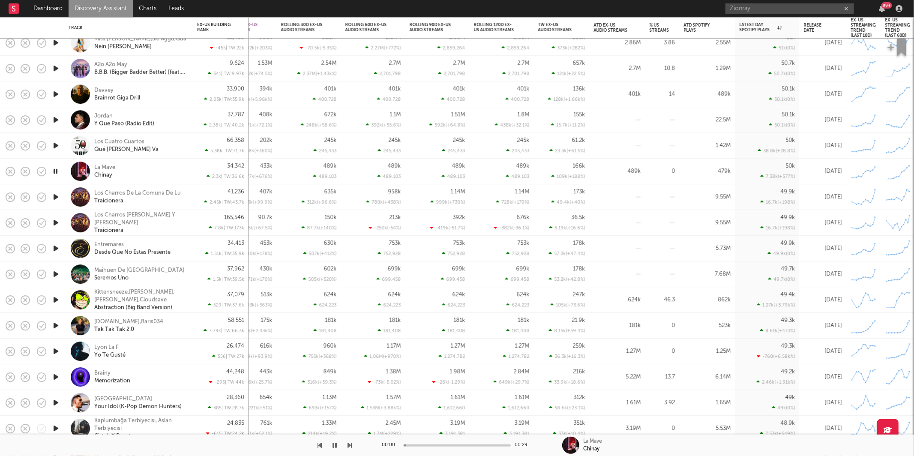
click at [349, 443] on icon "button" at bounding box center [350, 445] width 4 height 7
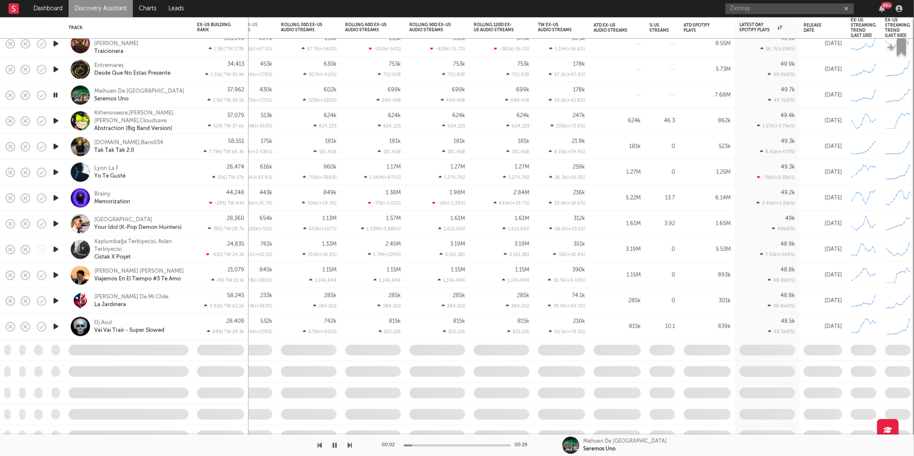
click at [350, 445] on icon "button" at bounding box center [350, 445] width 4 height 7
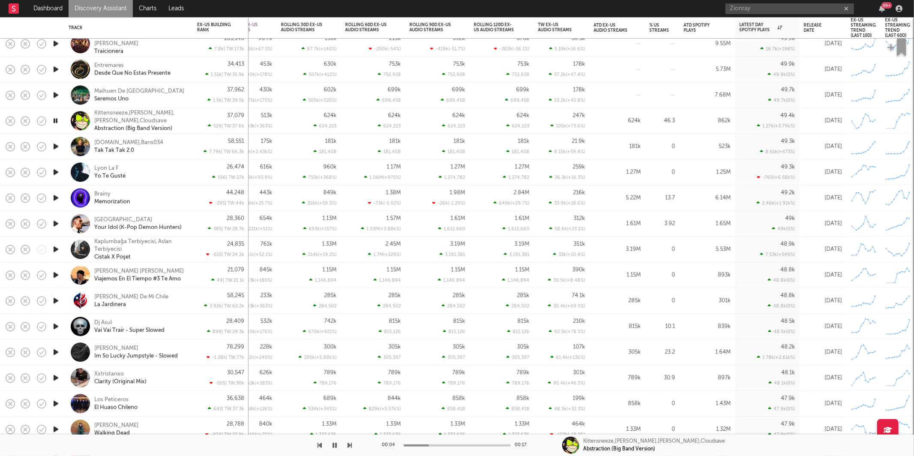
click at [350, 445] on icon "button" at bounding box center [350, 445] width 4 height 7
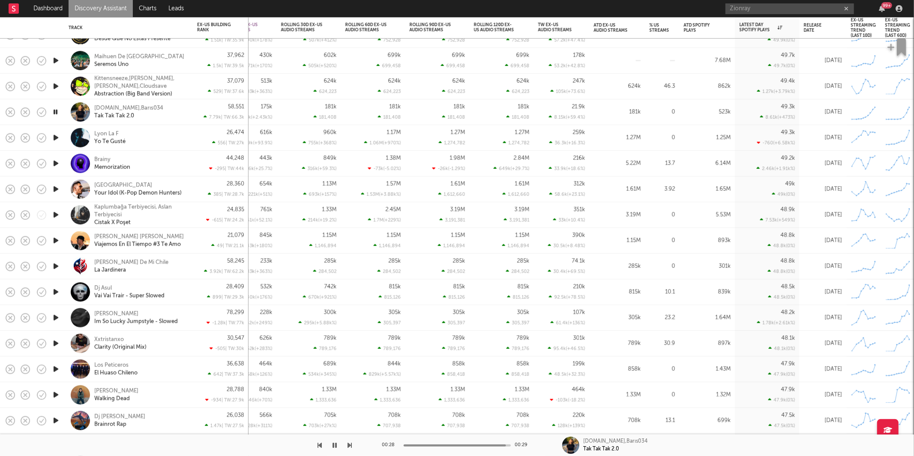
click at [153, 114] on div "[DOMAIN_NAME],Barıs034 Tak Tak Tak 2.0" at bounding box center [140, 111] width 92 height 15
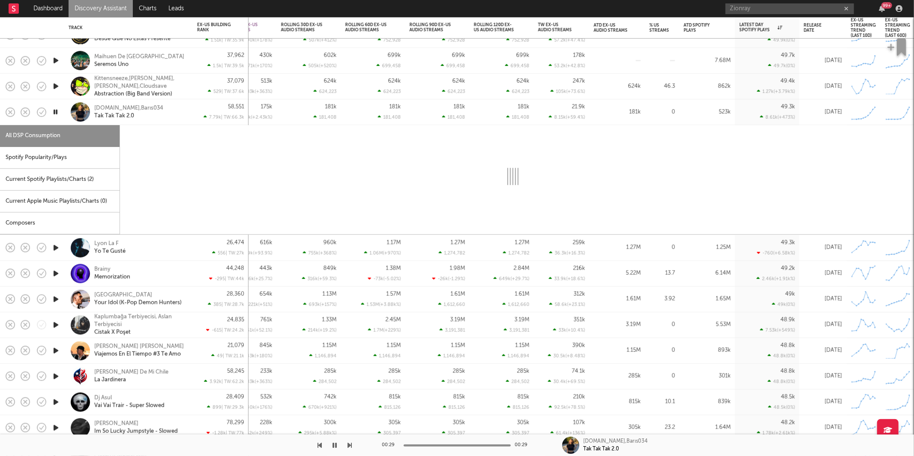
click at [55, 147] on div "Spotify Popularity/Plays" at bounding box center [60, 158] width 120 height 22
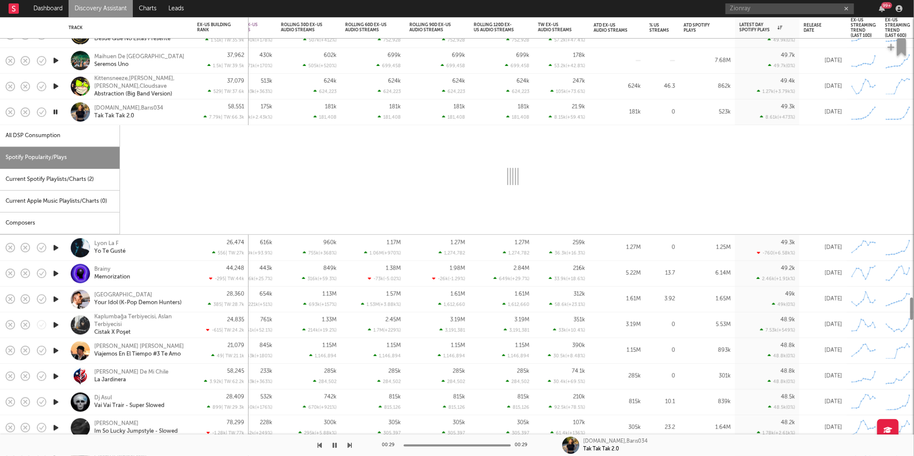
select select "1w"
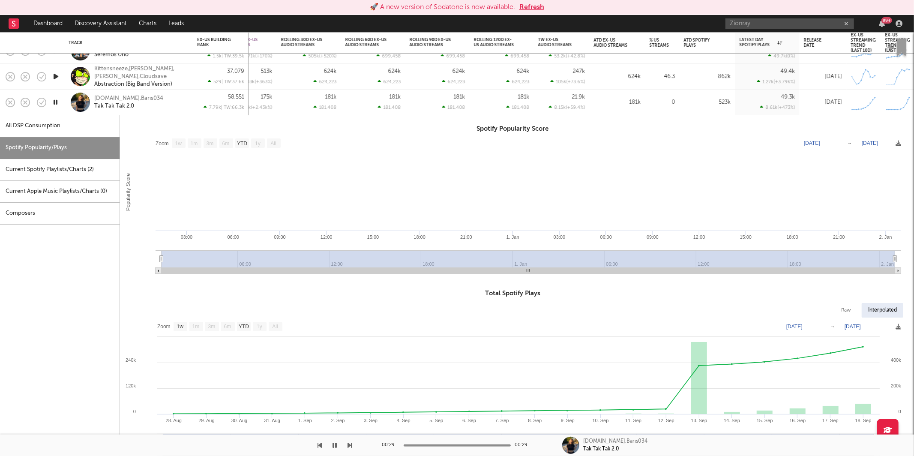
click at [530, 7] on button "Refresh" at bounding box center [531, 7] width 25 height 10
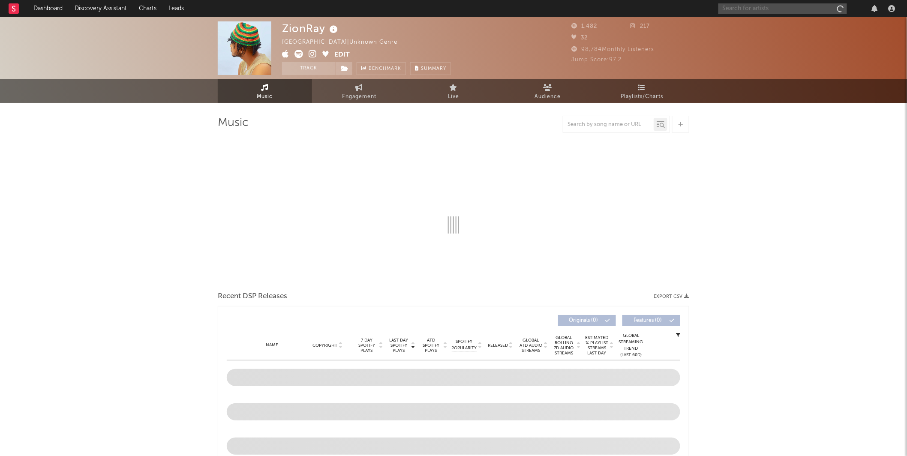
click at [777, 11] on input "text" at bounding box center [782, 8] width 129 height 11
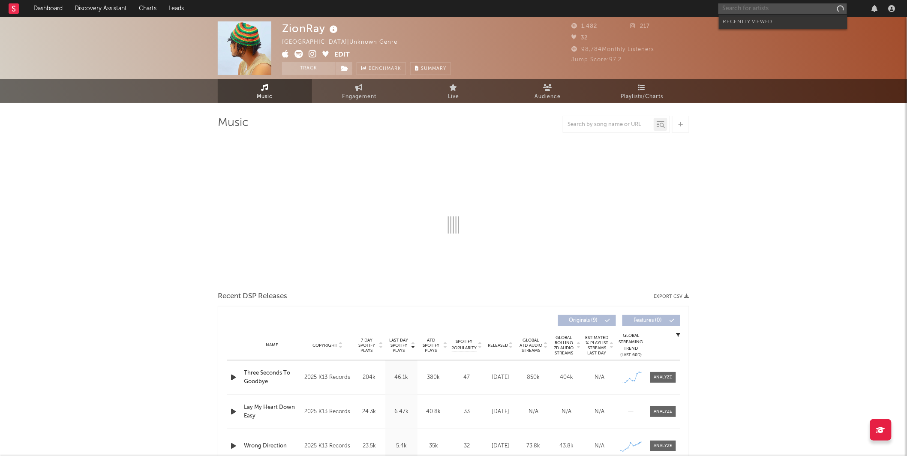
type input "p"
select select "1w"
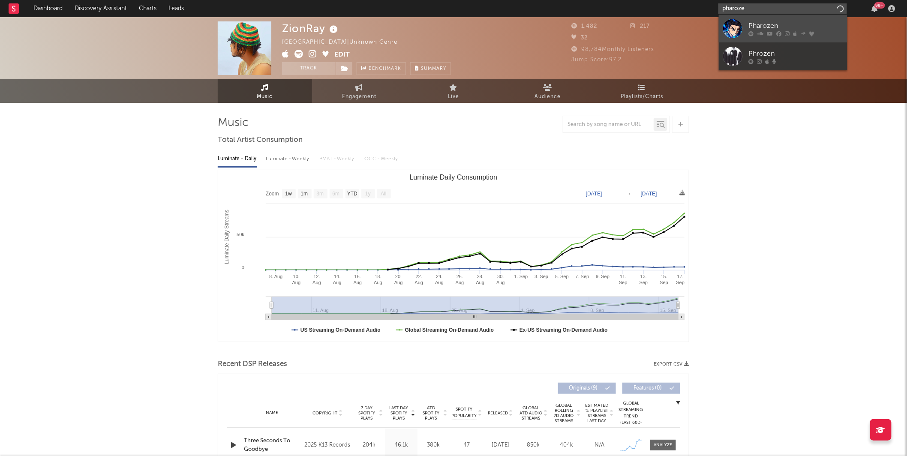
type input "pharoze"
click at [785, 31] on icon at bounding box center [787, 33] width 5 height 5
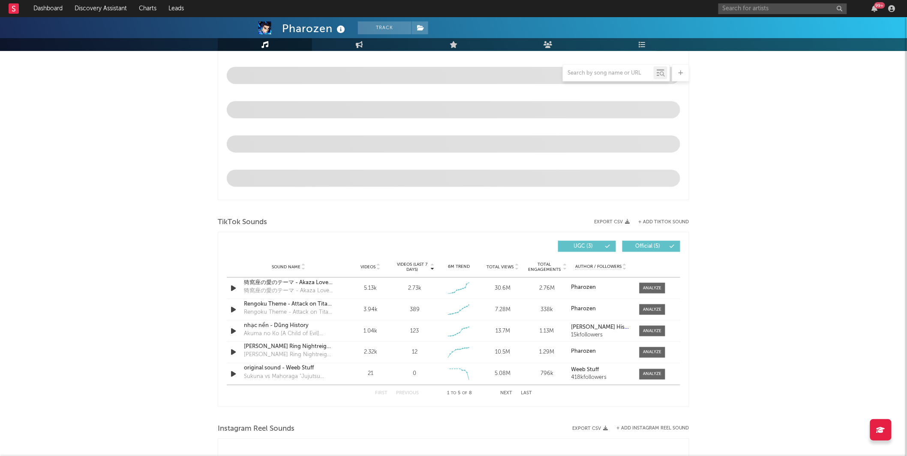
select select "6m"
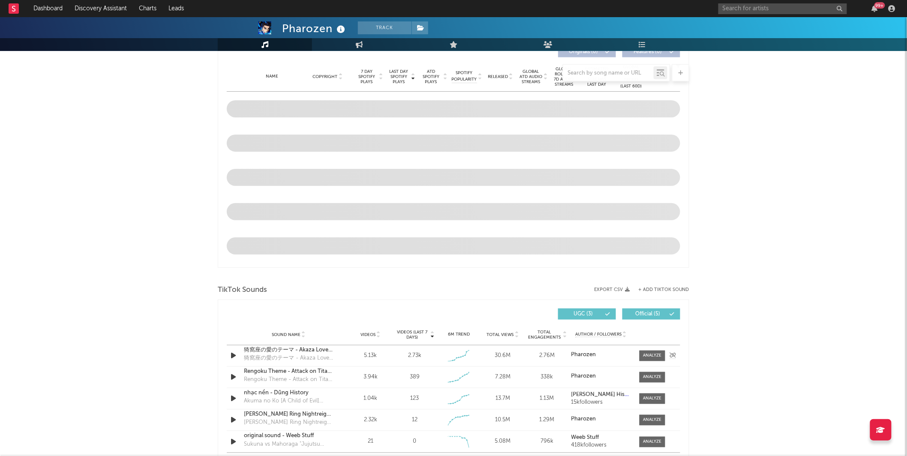
scroll to position [433, 0]
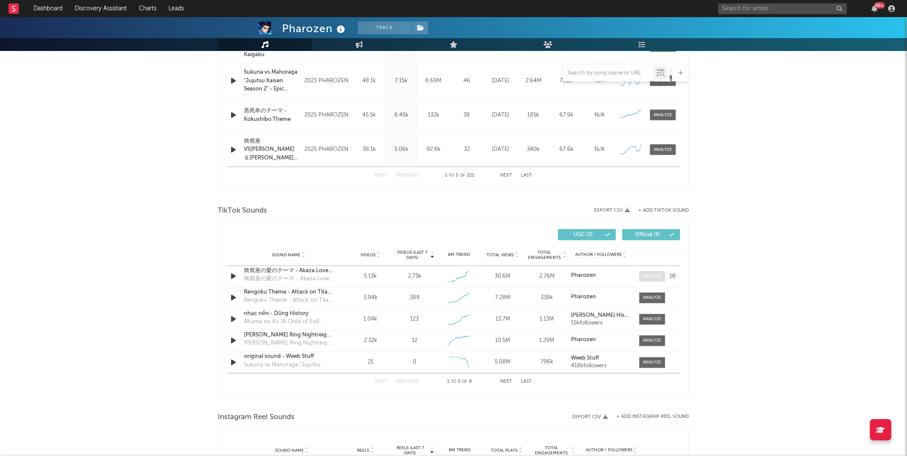
click at [650, 275] on div at bounding box center [652, 276] width 18 height 6
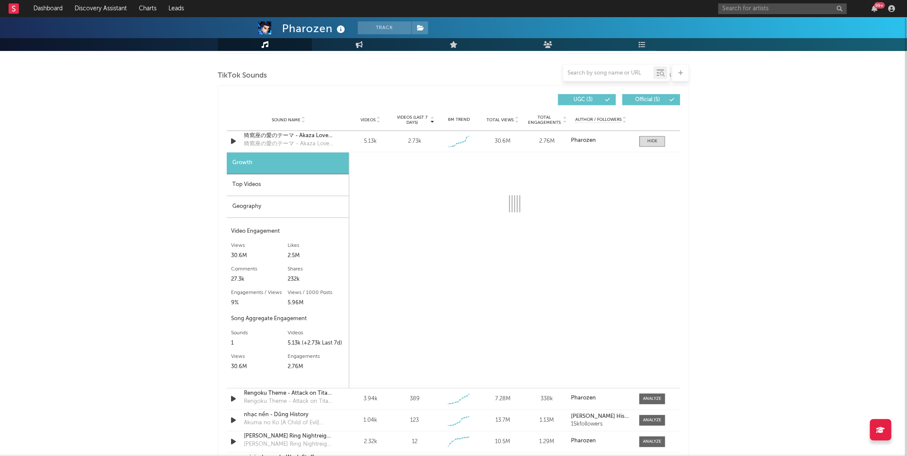
select select "1w"
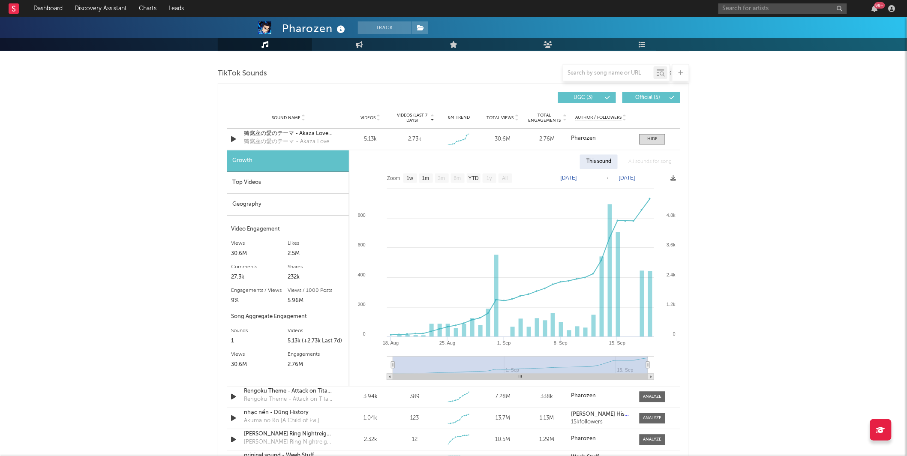
scroll to position [570, 0]
drag, startPoint x: 778, startPoint y: 15, endPoint x: 782, endPoint y: 11, distance: 5.5
click at [778, 15] on div "99 +" at bounding box center [808, 8] width 180 height 17
click at [784, 5] on input "text" at bounding box center [782, 8] width 129 height 11
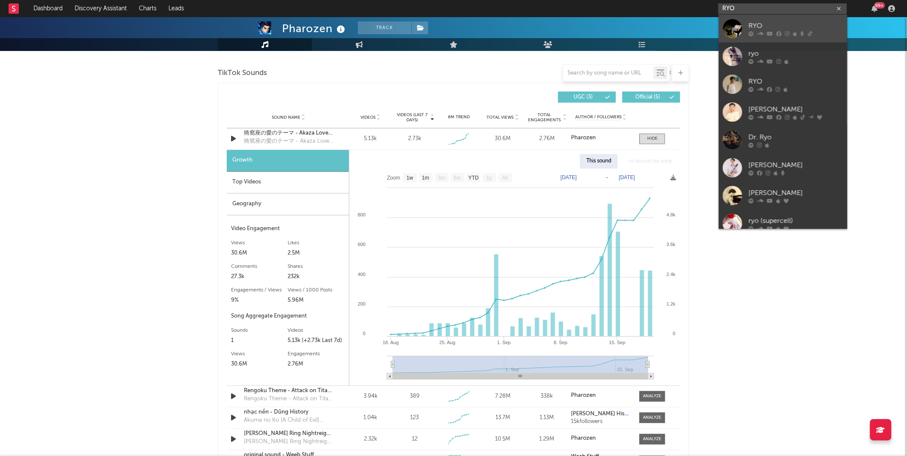
type input "RYO"
click at [755, 22] on div "RYO" at bounding box center [796, 26] width 94 height 10
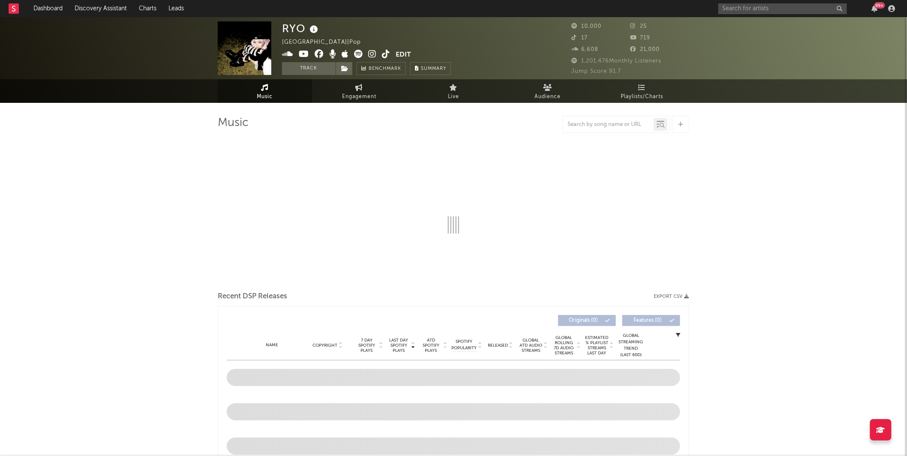
select select "6m"
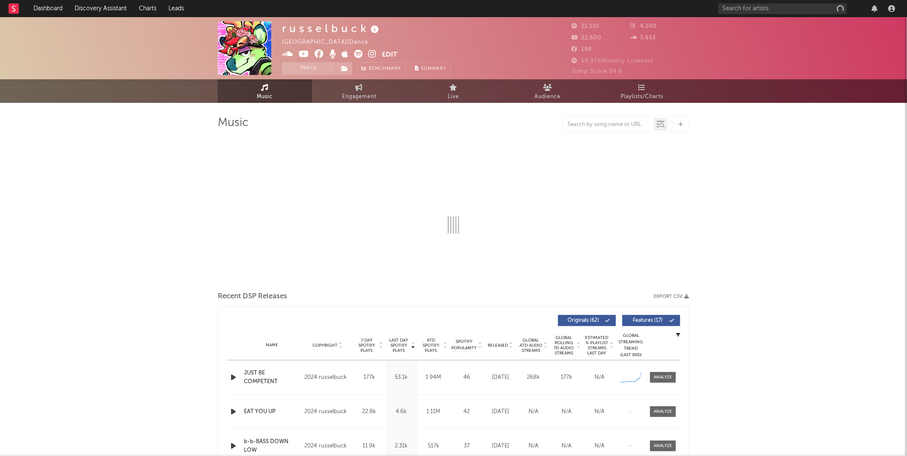
select select "6m"
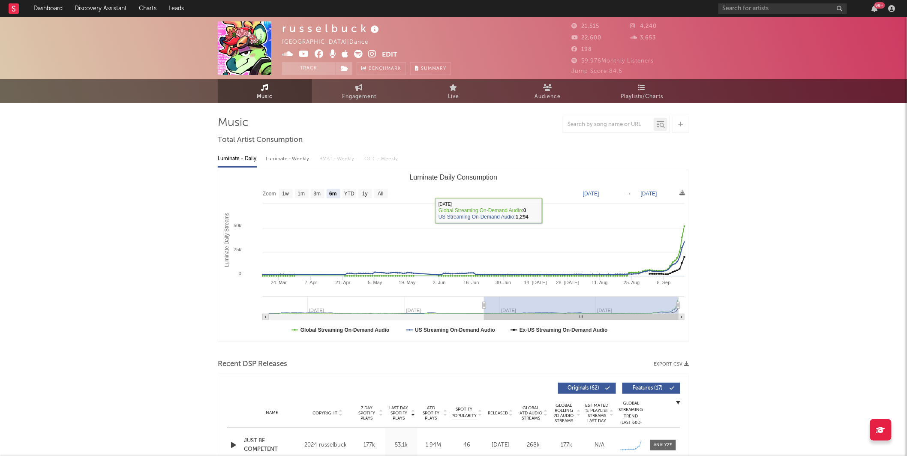
drag, startPoint x: 758, startPoint y: 189, endPoint x: 729, endPoint y: 216, distance: 39.4
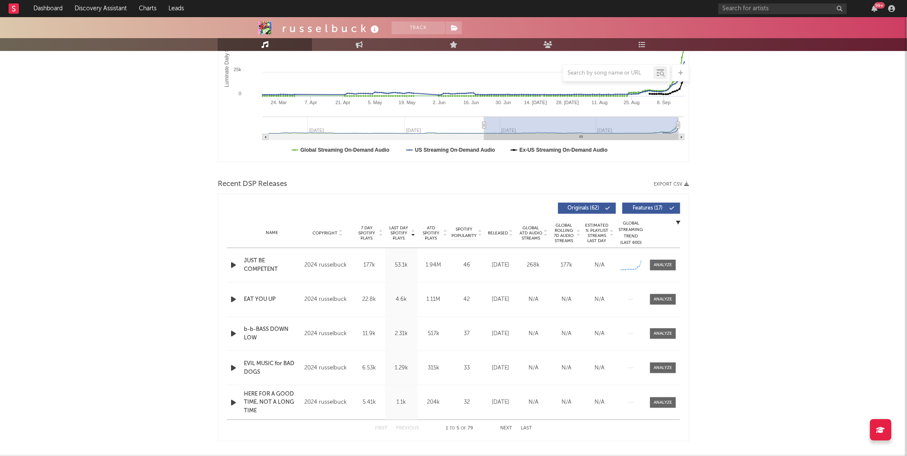
scroll to position [213, 0]
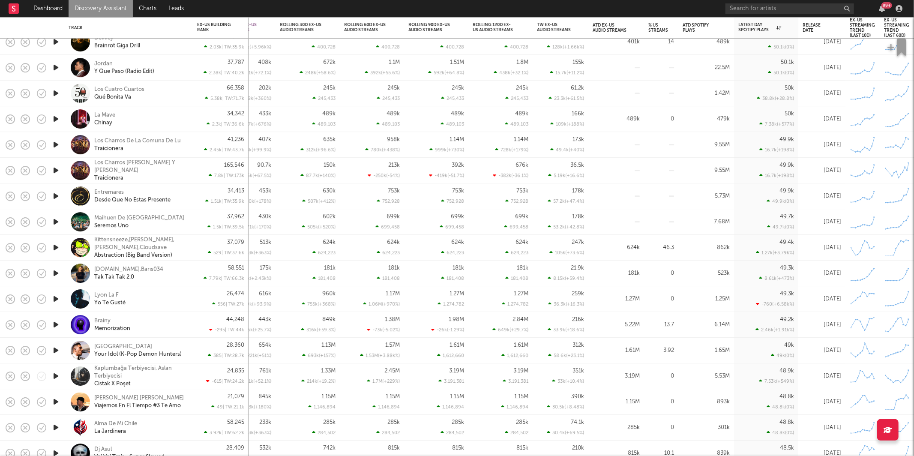
click at [56, 326] on icon "button" at bounding box center [55, 324] width 9 height 11
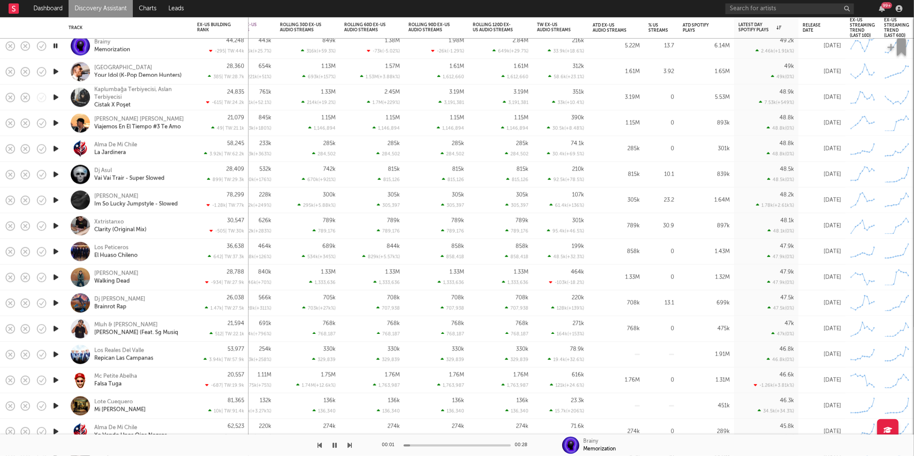
click at [350, 444] on icon "button" at bounding box center [350, 445] width 4 height 7
click at [349, 444] on icon "button" at bounding box center [350, 445] width 4 height 7
click at [351, 444] on icon "button" at bounding box center [350, 445] width 4 height 7
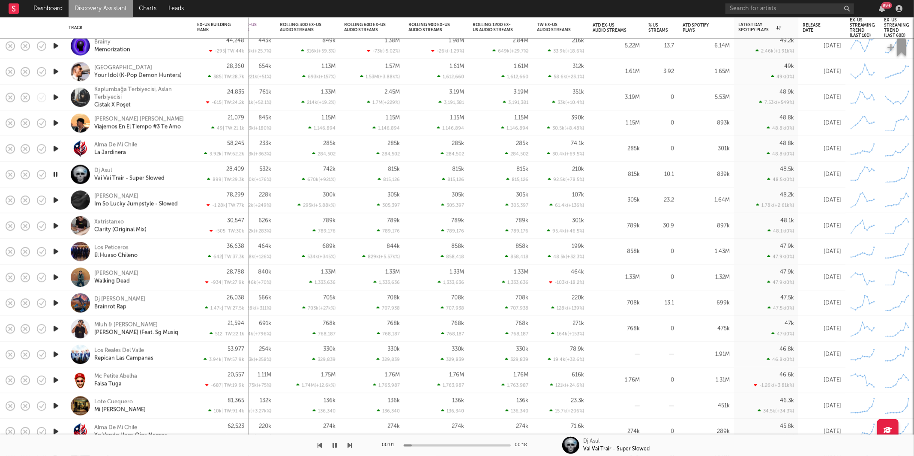
click at [351, 444] on icon "button" at bounding box center [350, 445] width 4 height 7
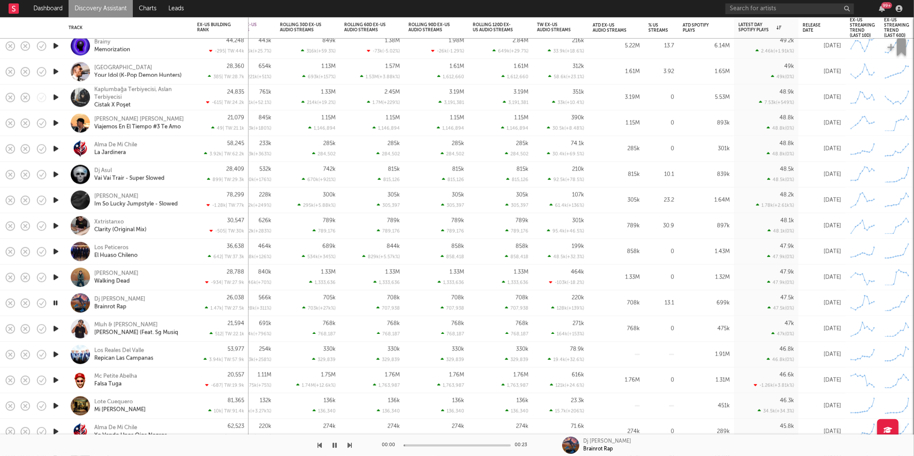
click at [351, 444] on icon "button" at bounding box center [350, 445] width 4 height 7
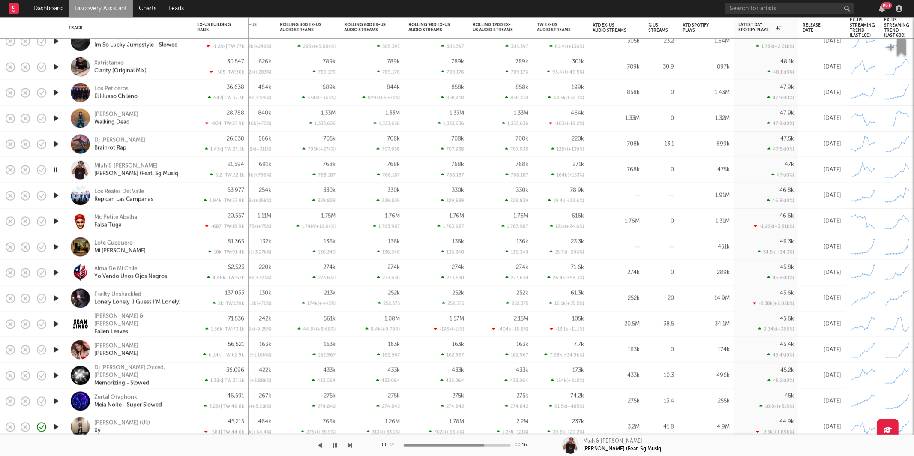
click at [192, 162] on div "Mluh & Thoby Dladla Izinkinga Zami (Feat. Sg Musiq" at bounding box center [128, 170] width 129 height 26
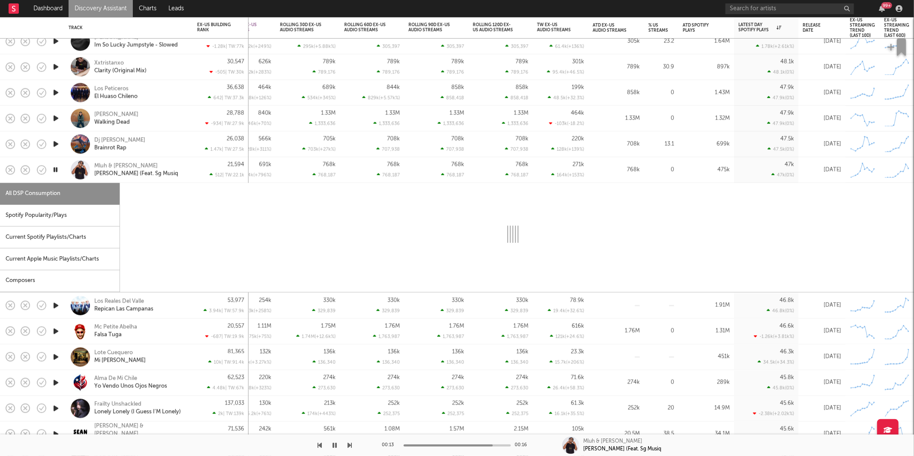
click at [69, 212] on div "Spotify Popularity/Plays" at bounding box center [60, 216] width 120 height 22
select select "1w"
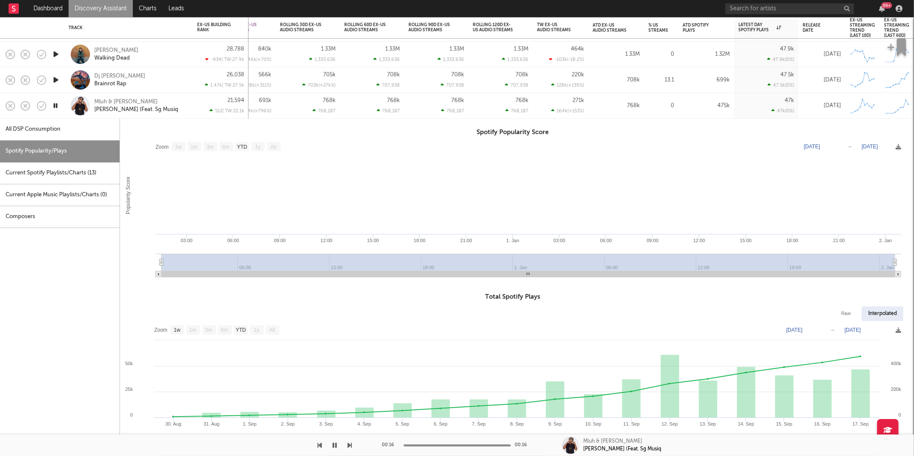
click at [187, 99] on div "Mluh & Thoby Dladla Izinkinga Zami (Feat. Sg Musiq" at bounding box center [129, 105] width 120 height 25
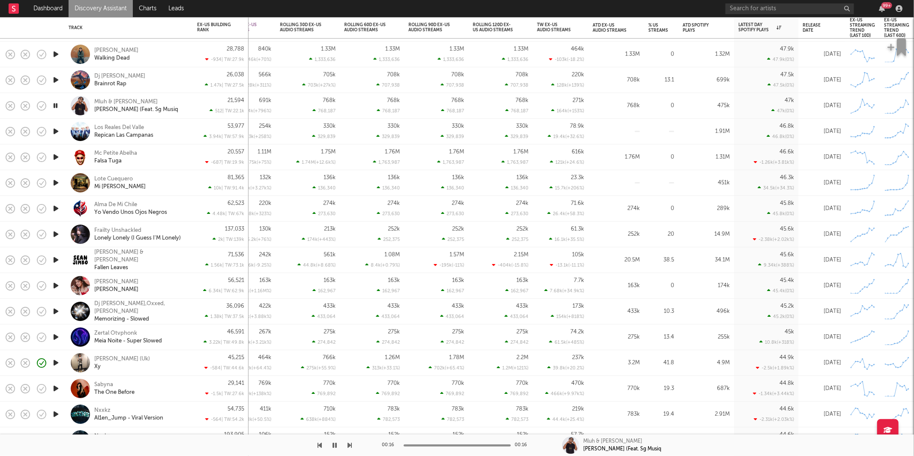
click at [54, 158] on icon "button" at bounding box center [55, 157] width 9 height 11
click at [57, 185] on icon "button" at bounding box center [55, 182] width 9 height 11
click at [56, 208] on icon "button" at bounding box center [55, 208] width 9 height 11
click at [56, 232] on icon "button" at bounding box center [55, 234] width 9 height 11
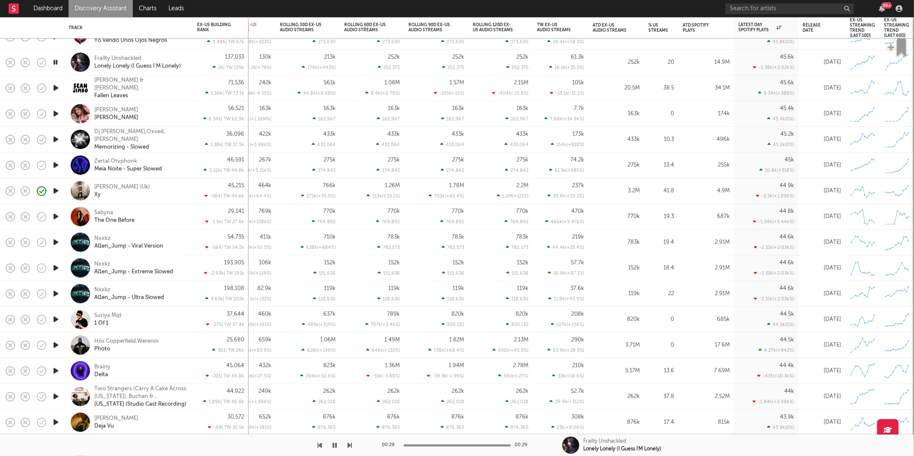
click at [351, 445] on icon "button" at bounding box center [350, 445] width 4 height 7
click at [348, 442] on div at bounding box center [176, 445] width 352 height 21
click at [453, 446] on div at bounding box center [457, 445] width 107 height 2
click at [349, 443] on icon "button" at bounding box center [350, 445] width 4 height 7
click at [166, 112] on div "Sara Pedrozo Sara Pedrozo" at bounding box center [140, 113] width 92 height 15
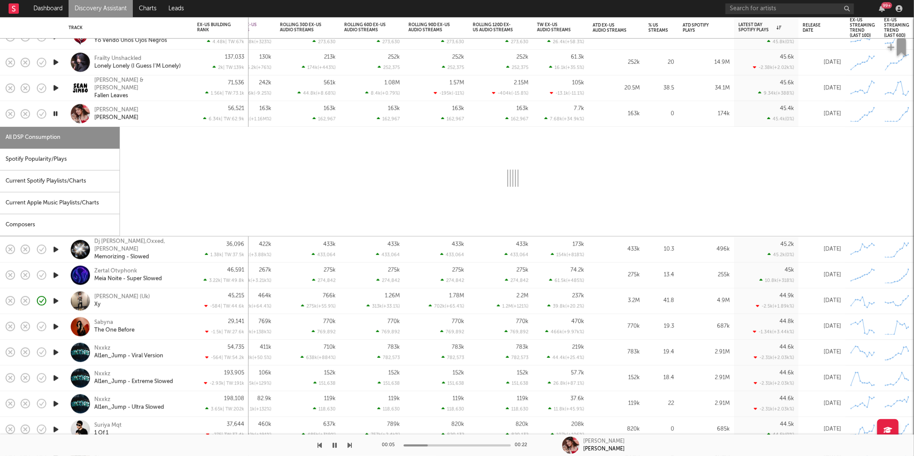
click at [44, 184] on div "Current Spotify Playlists/Charts" at bounding box center [60, 182] width 120 height 22
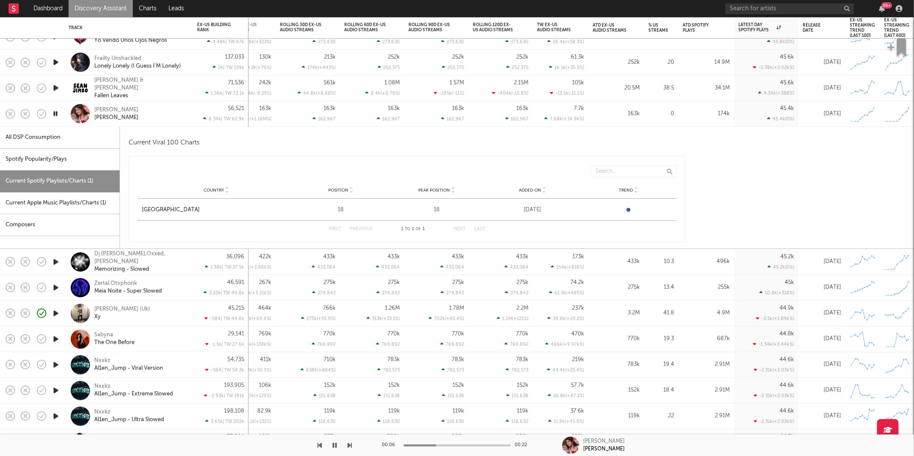
click at [84, 165] on div "Spotify Popularity/Plays" at bounding box center [60, 160] width 120 height 22
select select "1w"
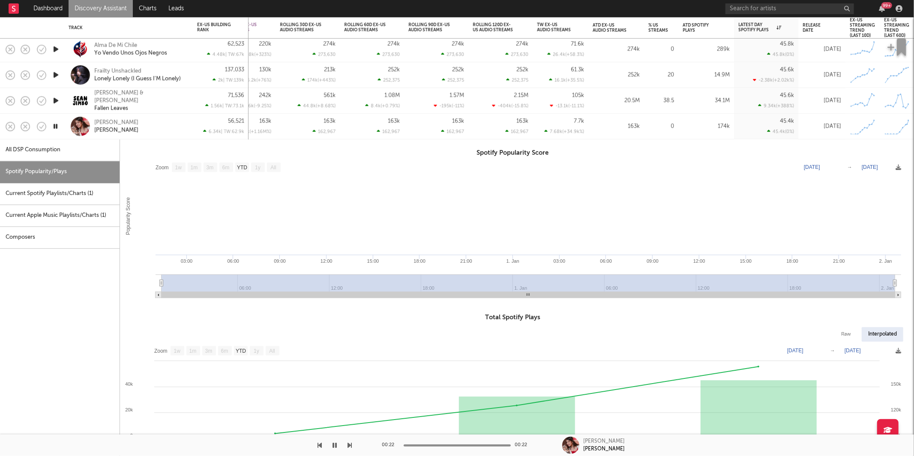
click at [187, 116] on div "Sara Pedrozo Sara Pedrozo" at bounding box center [129, 126] width 120 height 25
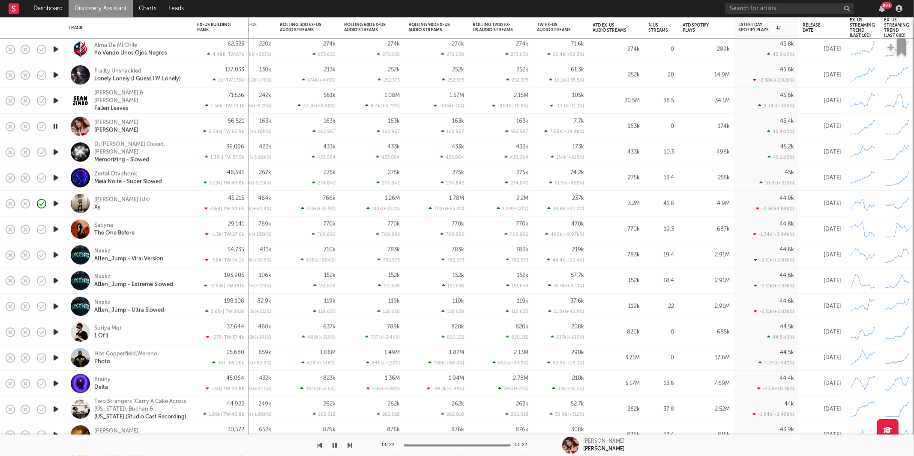
click at [52, 180] on icon "button" at bounding box center [55, 177] width 9 height 11
click at [57, 225] on icon "button" at bounding box center [55, 229] width 9 height 11
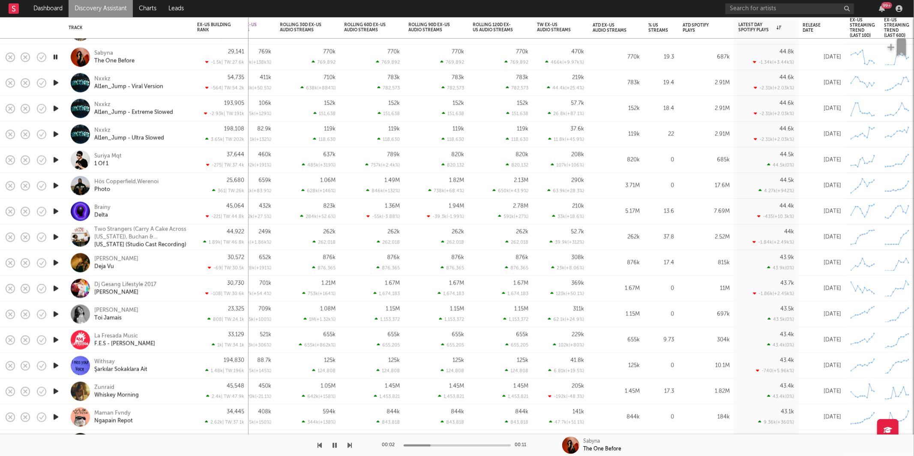
click at [348, 447] on icon "button" at bounding box center [350, 445] width 4 height 7
click at [350, 446] on icon "button" at bounding box center [350, 445] width 4 height 7
click at [349, 444] on icon "button" at bounding box center [350, 445] width 4 height 7
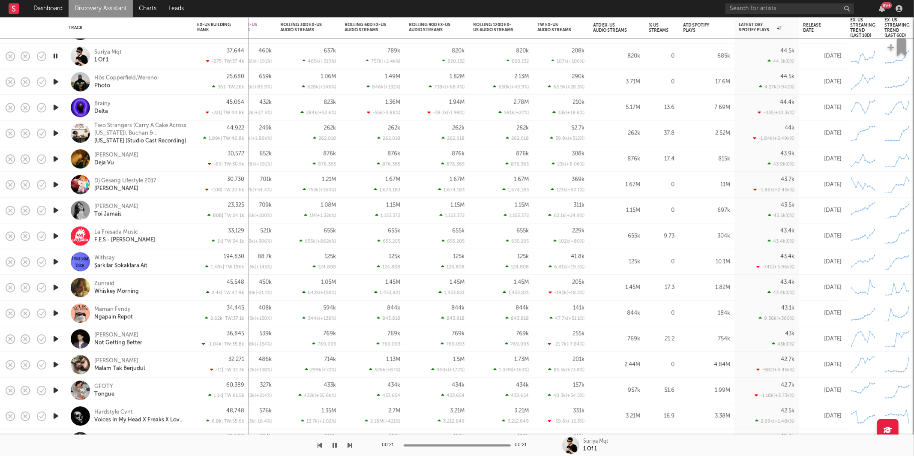
click at [353, 445] on div "00:21 00:21 Suriya Mqt 1 Of 1" at bounding box center [457, 445] width 914 height 21
click at [351, 445] on icon "button" at bounding box center [350, 445] width 4 height 7
click at [335, 442] on icon "button" at bounding box center [335, 445] width 4 height 7
click at [333, 448] on icon "button" at bounding box center [335, 445] width 5 height 7
click at [349, 446] on icon "button" at bounding box center [350, 445] width 4 height 7
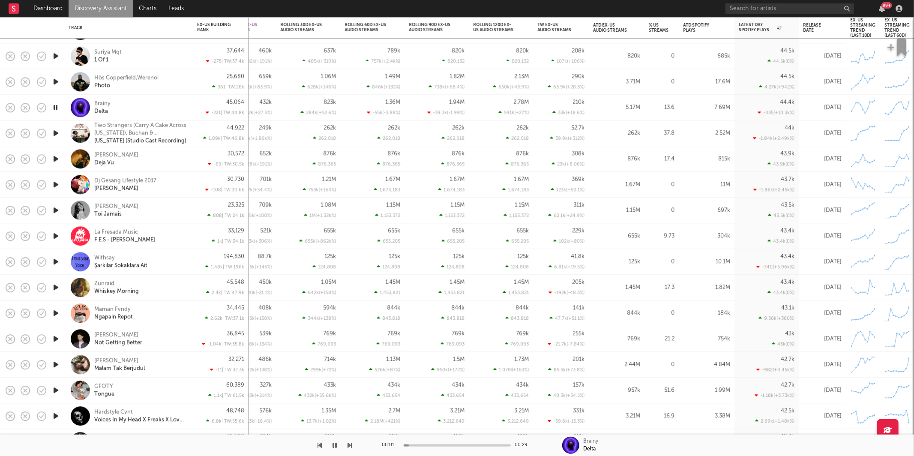
click at [317, 444] on div at bounding box center [176, 445] width 352 height 21
click at [322, 444] on icon "button" at bounding box center [320, 445] width 4 height 7
click at [348, 444] on icon "button" at bounding box center [350, 445] width 4 height 7
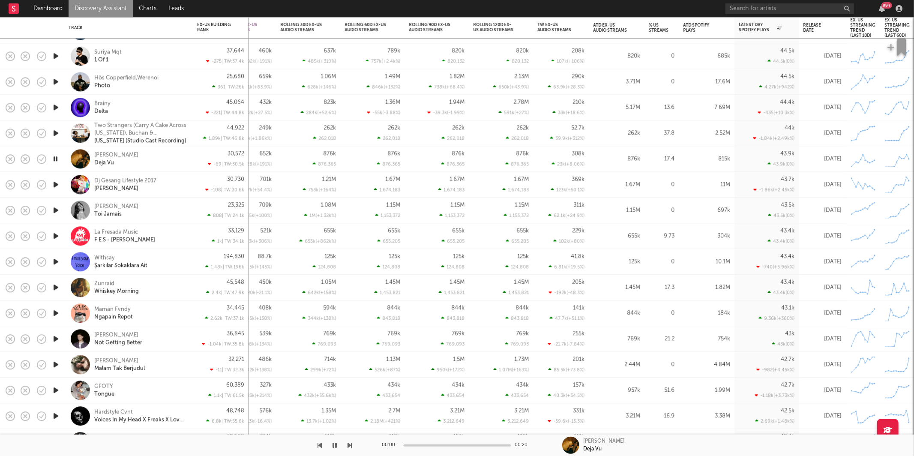
click at [348, 444] on icon "button" at bounding box center [350, 445] width 4 height 7
click at [349, 444] on icon "button" at bounding box center [350, 445] width 4 height 7
click at [349, 443] on icon "button" at bounding box center [350, 445] width 4 height 7
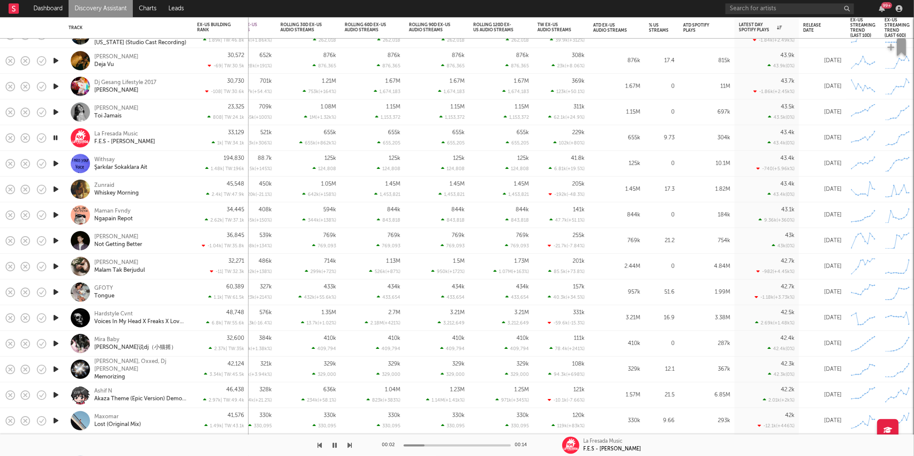
click at [348, 447] on icon "button" at bounding box center [350, 445] width 4 height 7
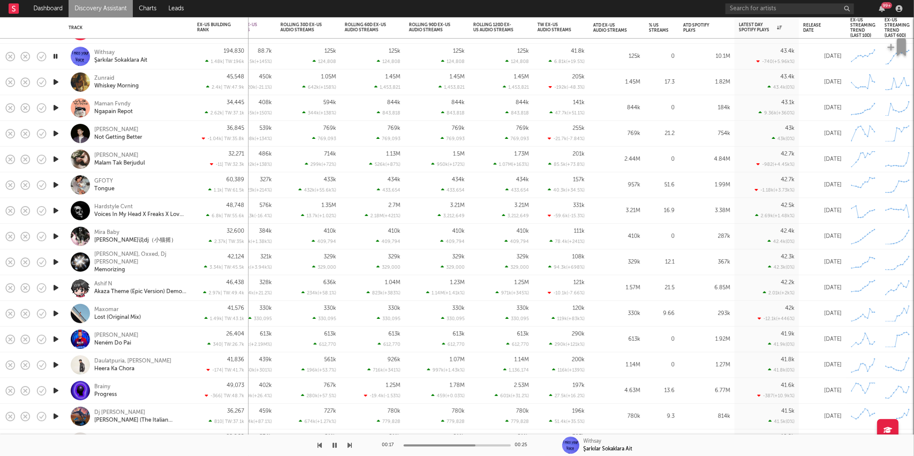
click at [52, 54] on icon "button" at bounding box center [55, 56] width 8 height 11
click at [337, 447] on icon "button" at bounding box center [335, 445] width 5 height 7
drag, startPoint x: 334, startPoint y: 444, endPoint x: 861, endPoint y: 317, distance: 542.1
click at [335, 444] on icon "button" at bounding box center [335, 445] width 4 height 7
click at [334, 448] on icon "button" at bounding box center [335, 445] width 5 height 7
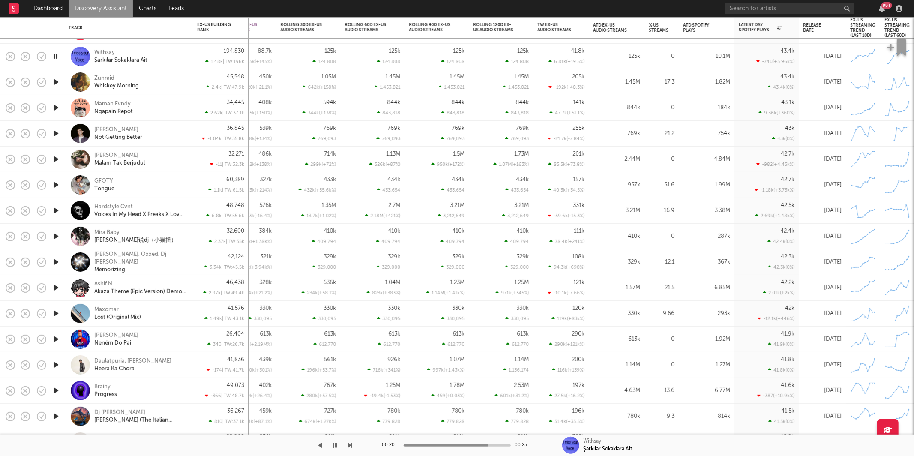
click at [351, 444] on icon "button" at bounding box center [350, 445] width 4 height 7
click at [356, 443] on div "00:29 00:29 Maman Fvndy Ngapain Repot" at bounding box center [457, 445] width 914 height 21
click at [350, 445] on icon "button" at bounding box center [350, 445] width 4 height 7
click at [349, 443] on icon "button" at bounding box center [350, 445] width 4 height 7
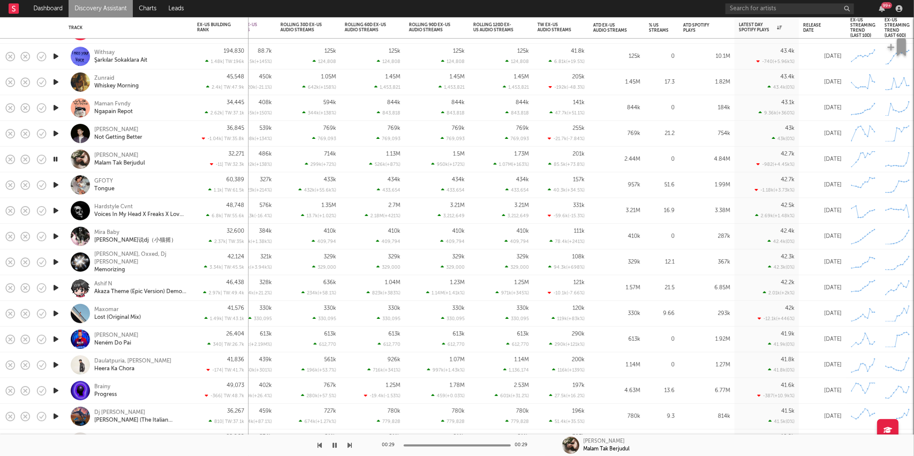
click at [348, 443] on icon "button" at bounding box center [350, 445] width 4 height 7
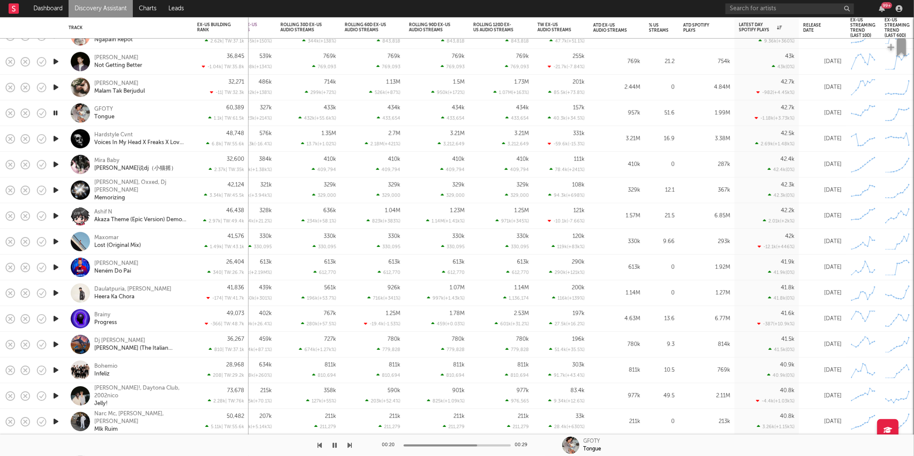
click at [351, 446] on icon "button" at bounding box center [350, 445] width 4 height 7
click at [349, 444] on icon "button" at bounding box center [350, 445] width 4 height 7
click at [333, 445] on icon "button" at bounding box center [335, 445] width 4 height 7
